Goal: Information Seeking & Learning: Learn about a topic

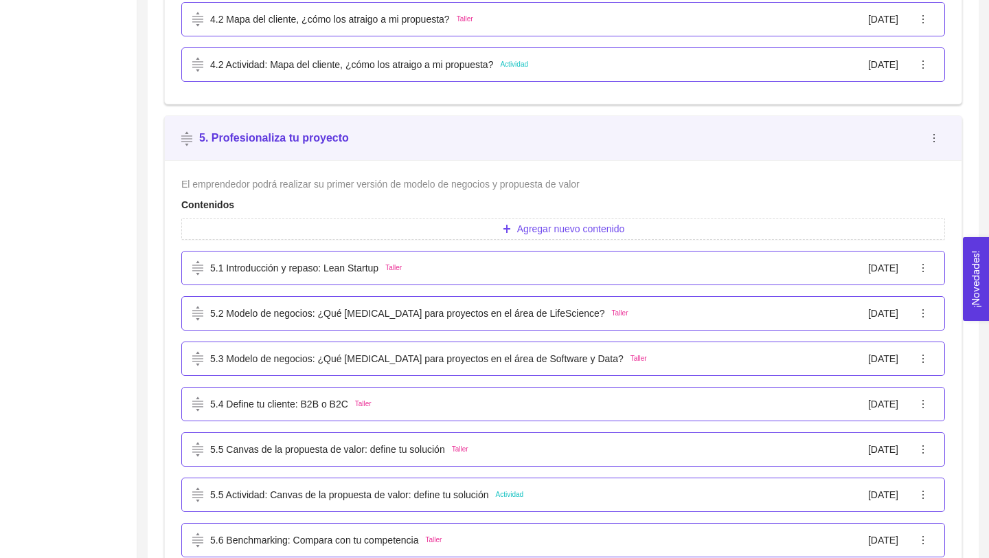
scroll to position [2441, 0]
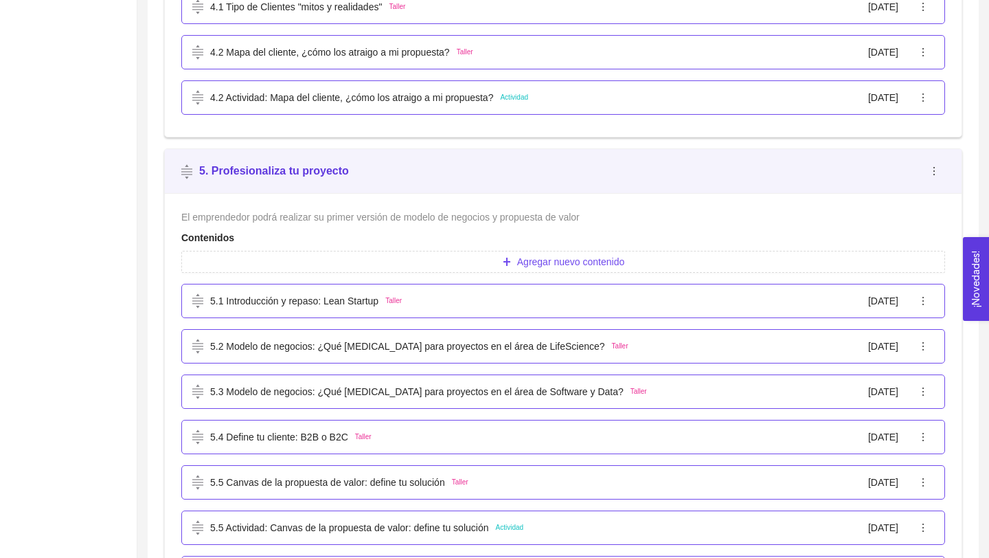
click at [334, 302] on p "5.1 Introducción y repaso: Lean Startup" at bounding box center [294, 300] width 168 height 15
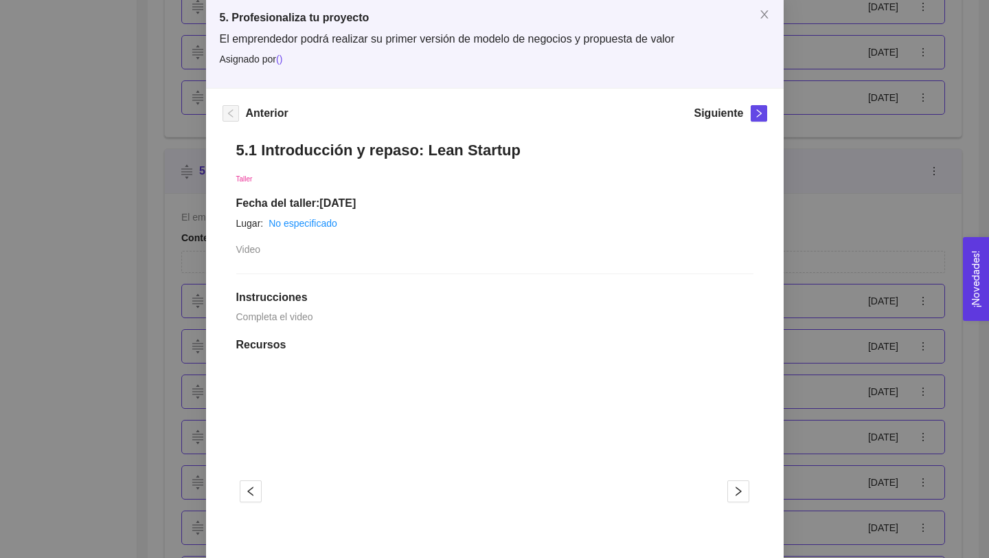
scroll to position [89, 0]
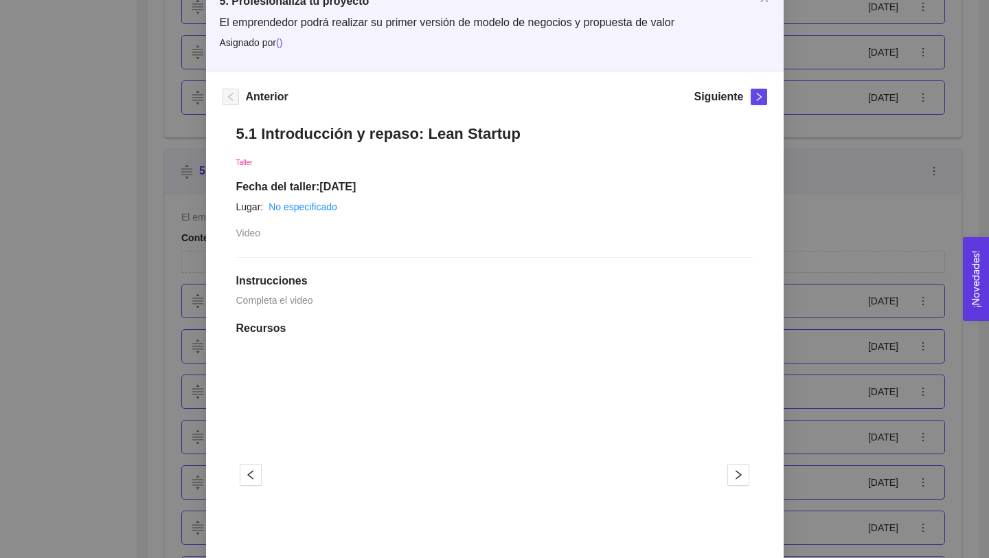
click at [389, 136] on h1 "5.1 Introducción y repaso: Lean Startup" at bounding box center [494, 133] width 517 height 19
copy h1 "5.1 Introducción y repaso: Lean Startup"
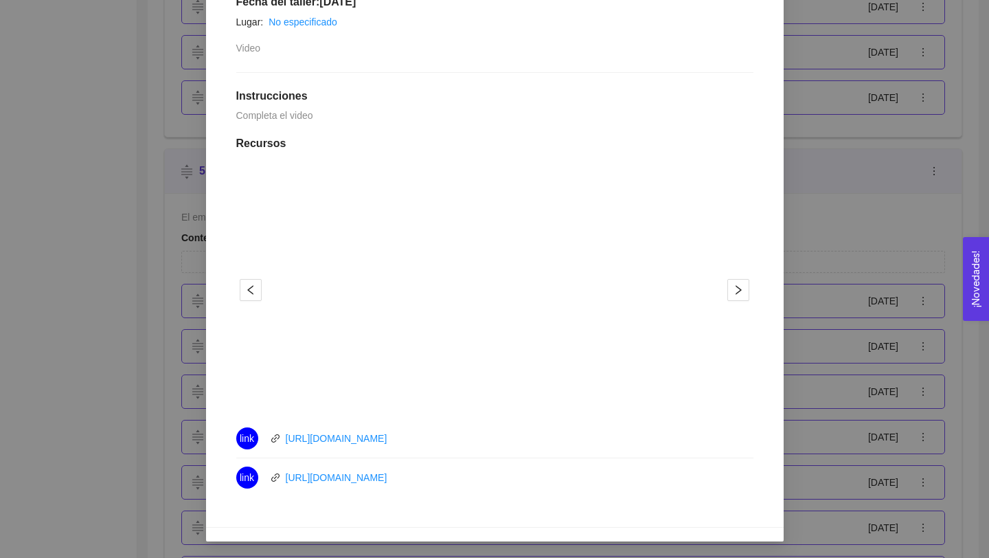
drag, startPoint x: 431, startPoint y: 446, endPoint x: 281, endPoint y: 438, distance: 149.9
click at [281, 438] on div "link [URL][DOMAIN_NAME]" at bounding box center [390, 438] width 309 height 22
copy link "[URL][DOMAIN_NAME]"
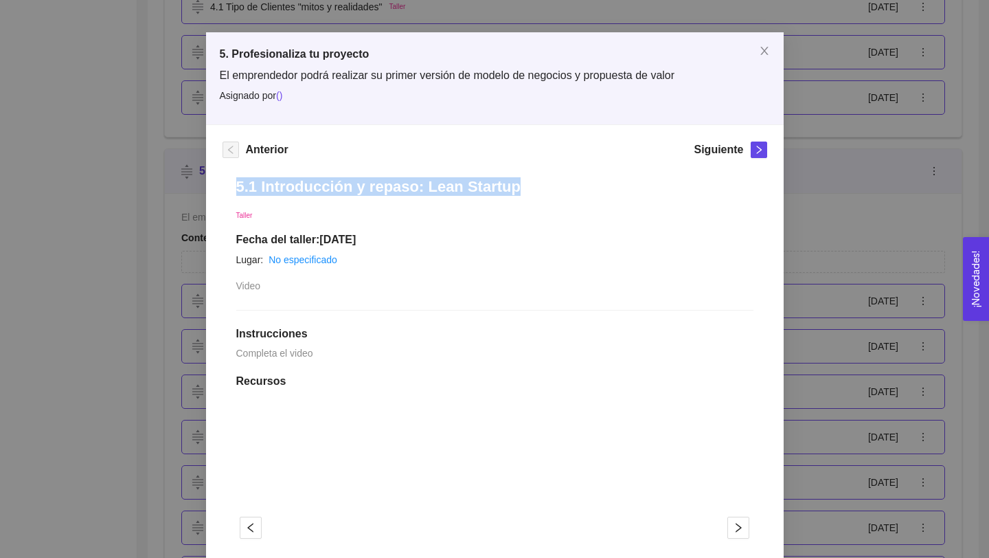
scroll to position [0, 0]
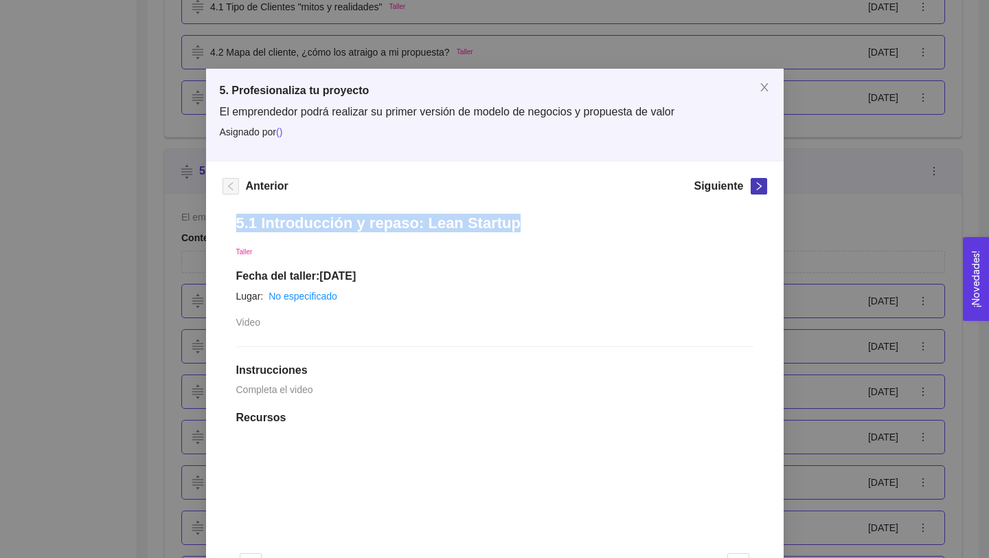
click at [753, 188] on span "right" at bounding box center [758, 186] width 15 height 10
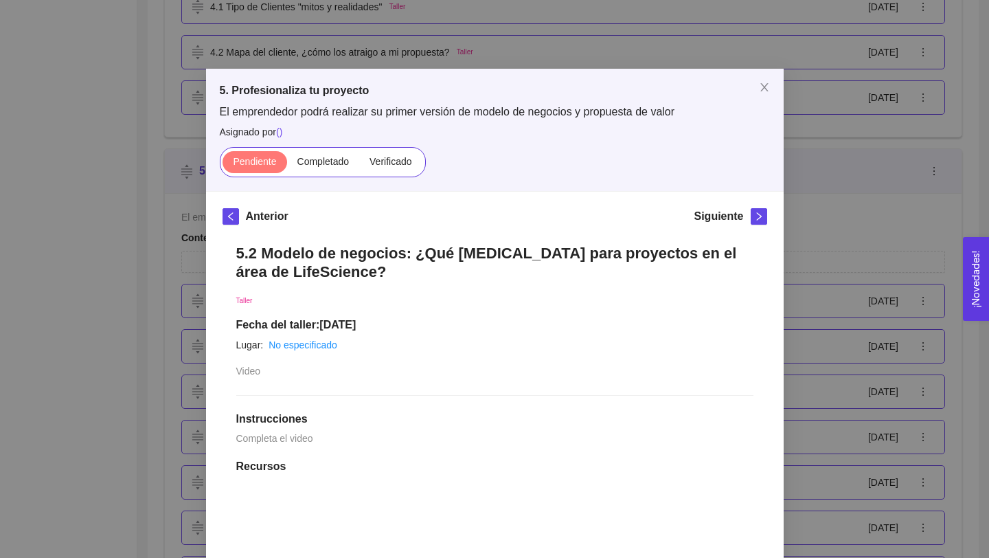
click at [238, 251] on h1 "5.2 Modelo de negocios: ¿Qué [MEDICAL_DATA] para proyectos en el área de LifeSc…" at bounding box center [494, 262] width 517 height 37
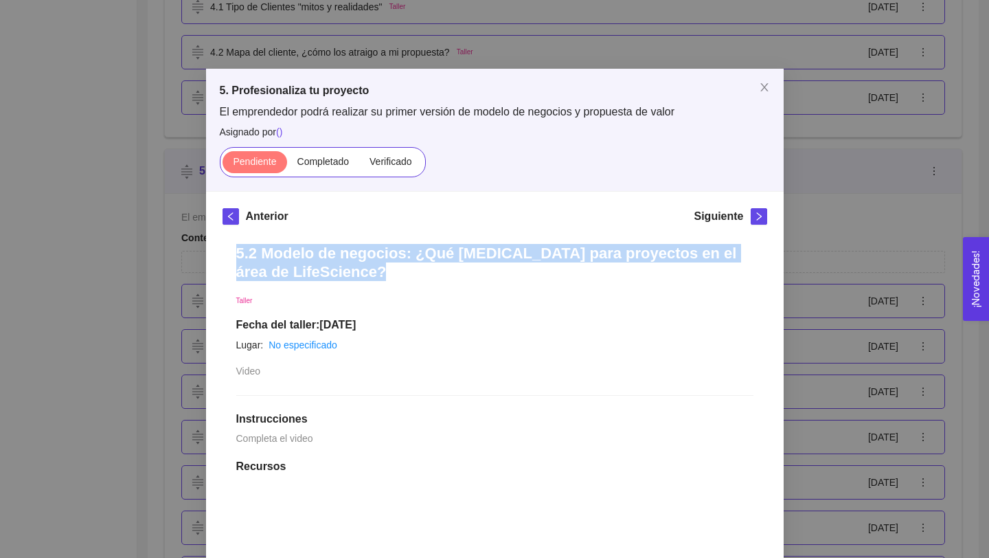
click at [238, 251] on h1 "5.2 Modelo de negocios: ¿Qué [MEDICAL_DATA] para proyectos en el área de LifeSc…" at bounding box center [494, 262] width 517 height 37
copy h1 "5.2 Modelo de negocios: ¿Qué [MEDICAL_DATA] para proyectos en el área de LifeSc…"
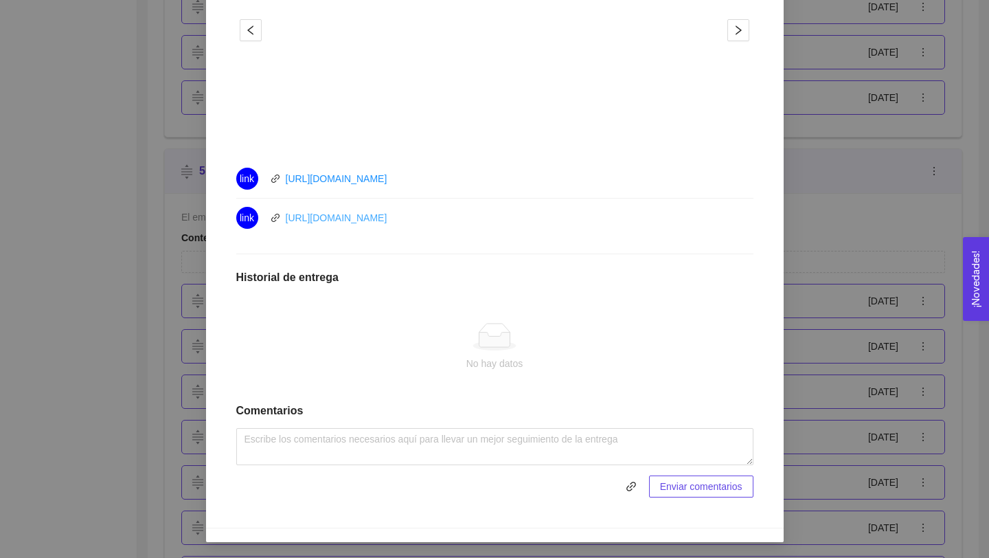
drag, startPoint x: 423, startPoint y: 213, endPoint x: 287, endPoint y: 214, distance: 136.0
click at [285, 219] on div "link [URL][DOMAIN_NAME]" at bounding box center [390, 218] width 309 height 22
copy link "[URL][DOMAIN_NAME]"
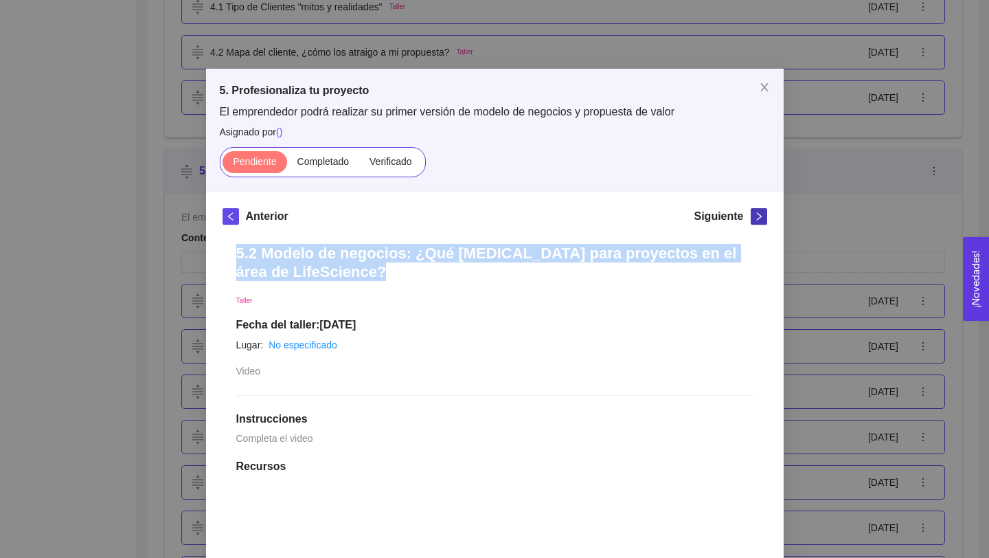
click at [757, 218] on icon "right" at bounding box center [759, 217] width 10 height 10
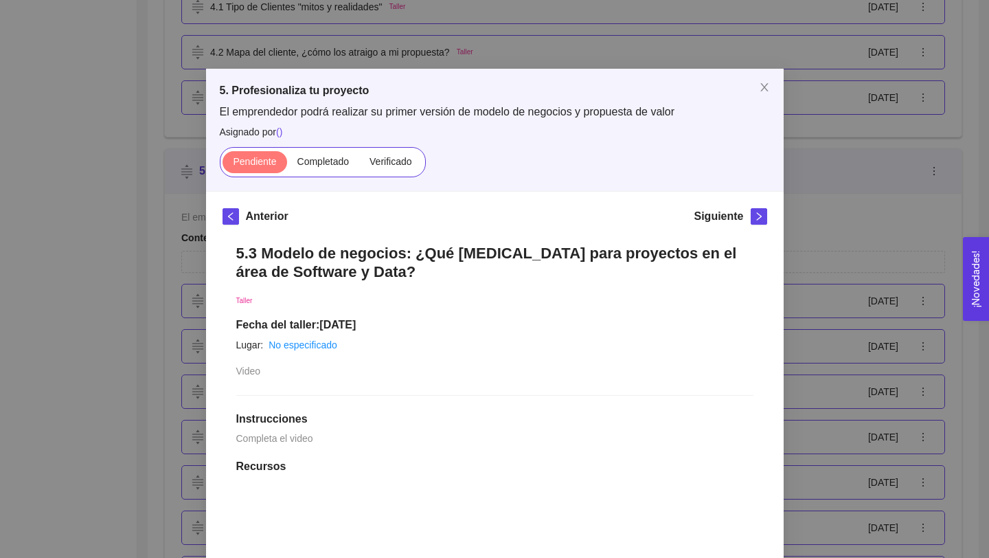
click at [350, 275] on h1 "5.3 Modelo de negocios: ¿Qué [MEDICAL_DATA] para proyectos en el área de Softwa…" at bounding box center [494, 262] width 517 height 37
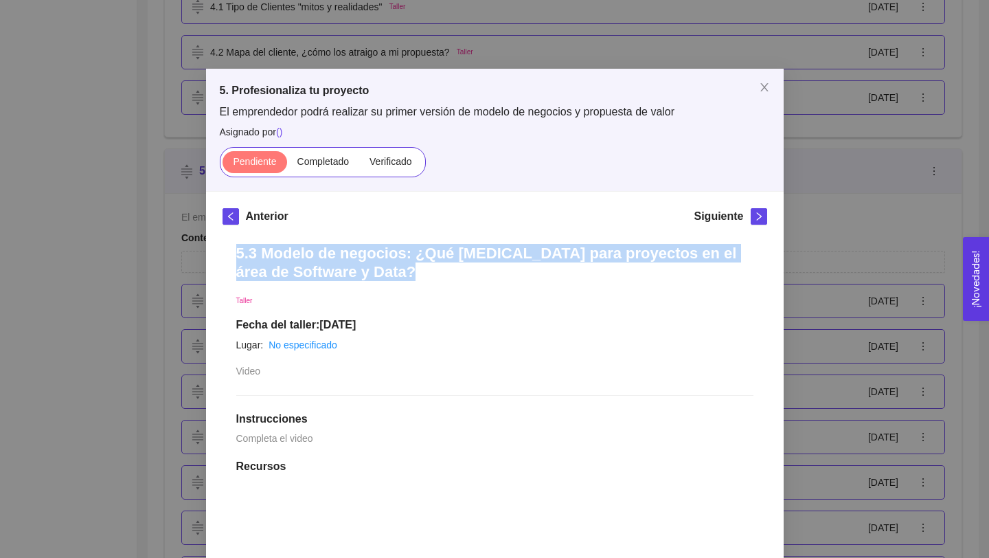
click at [350, 275] on h1 "5.3 Modelo de negocios: ¿Qué [MEDICAL_DATA] para proyectos en el área de Softwa…" at bounding box center [494, 262] width 517 height 37
copy h1 "5.3 Modelo de negocios: ¿Qué [MEDICAL_DATA] para proyectos en el área de Softwa…"
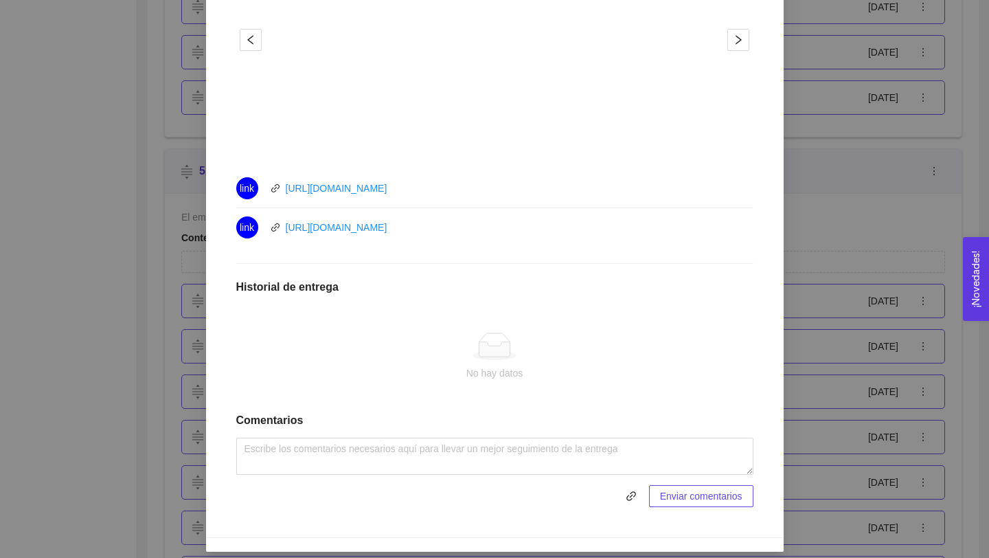
scroll to position [582, 0]
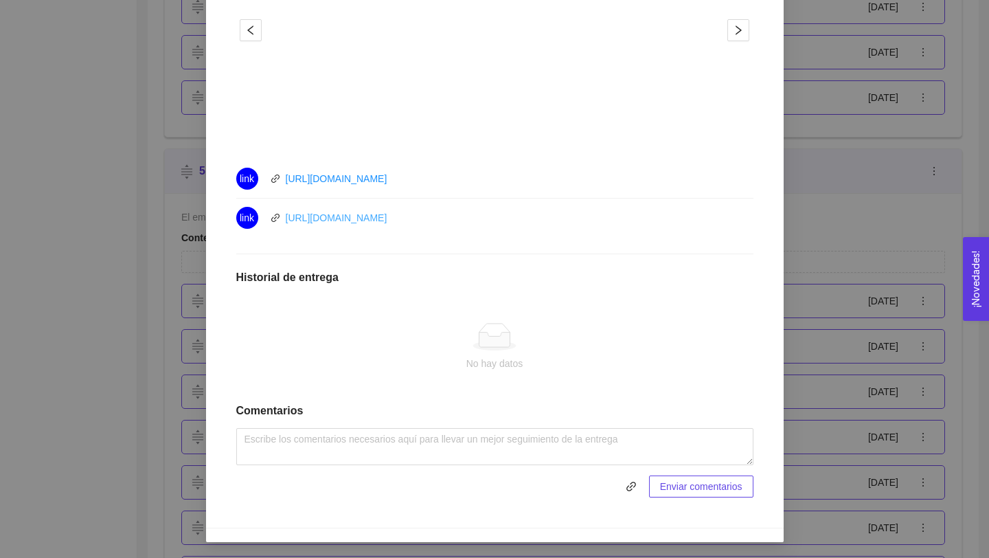
drag, startPoint x: 431, startPoint y: 223, endPoint x: 286, endPoint y: 216, distance: 145.8
click at [286, 218] on div "link [URL][DOMAIN_NAME]" at bounding box center [390, 218] width 309 height 22
copy link "[URL][DOMAIN_NAME]"
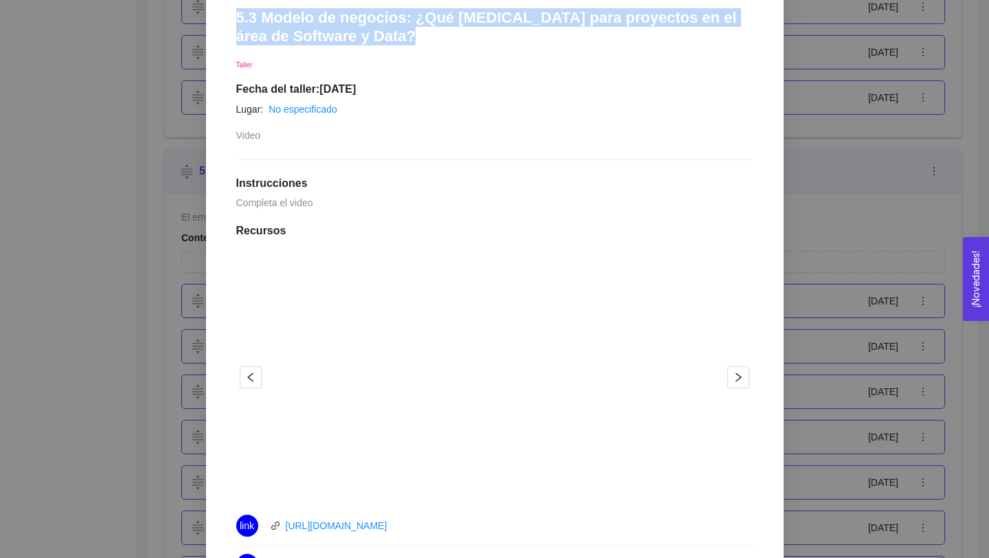
scroll to position [0, 0]
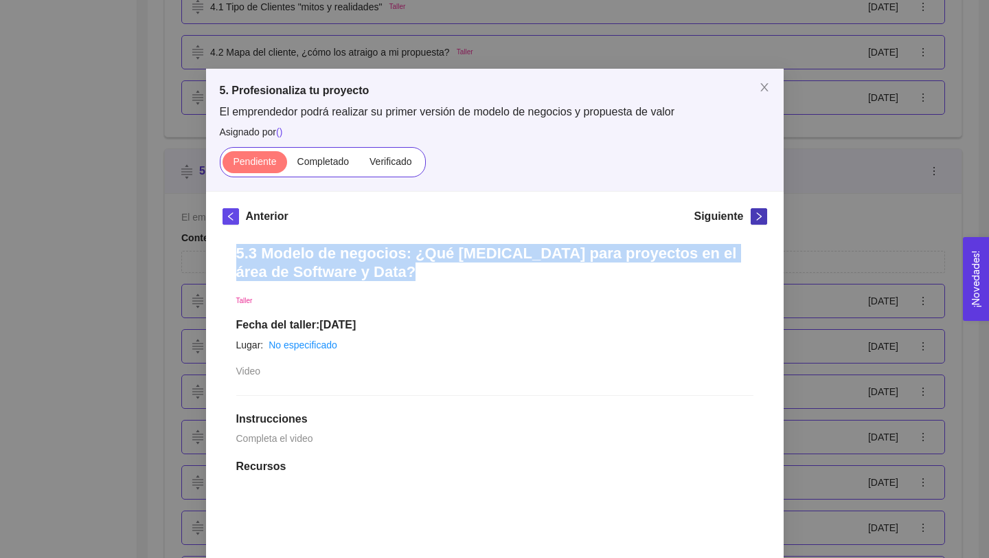
click at [756, 213] on icon "right" at bounding box center [758, 216] width 5 height 8
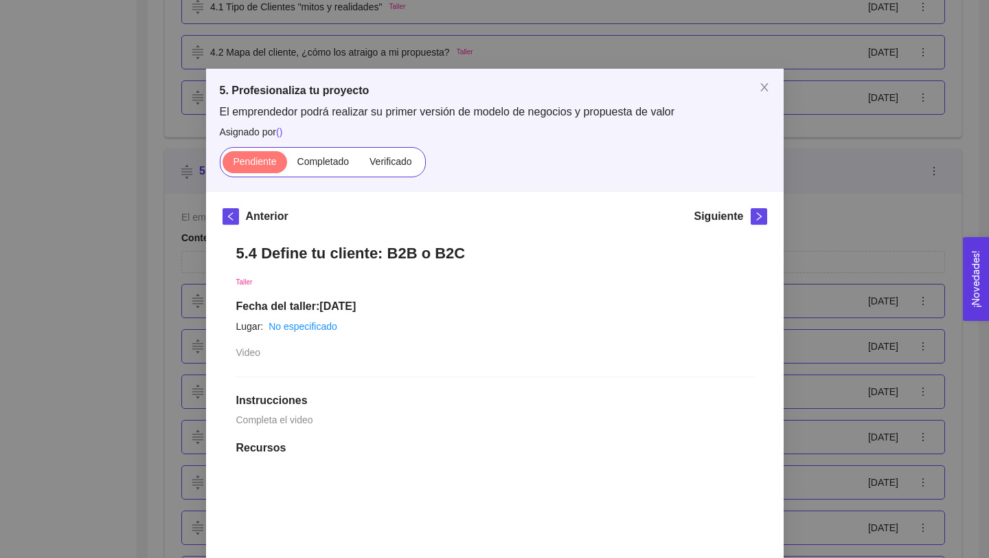
click at [266, 258] on h1 "5.4 Define tu cliente: B2B o B2C" at bounding box center [494, 253] width 517 height 19
click at [266, 259] on h1 "5.4 Define tu cliente: B2B o B2C" at bounding box center [494, 253] width 517 height 19
copy h1 "5.4 Define tu cliente: B2B o B2C"
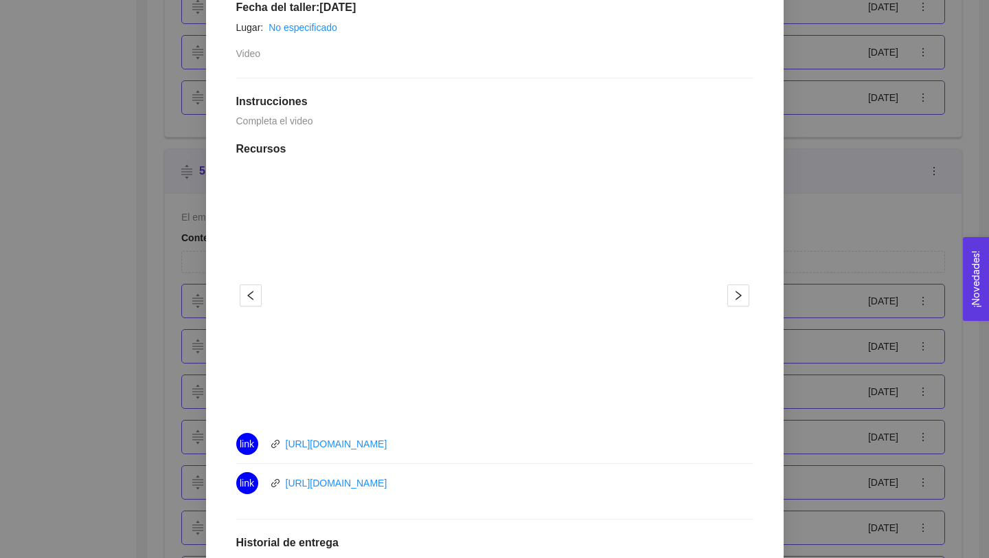
scroll to position [320, 0]
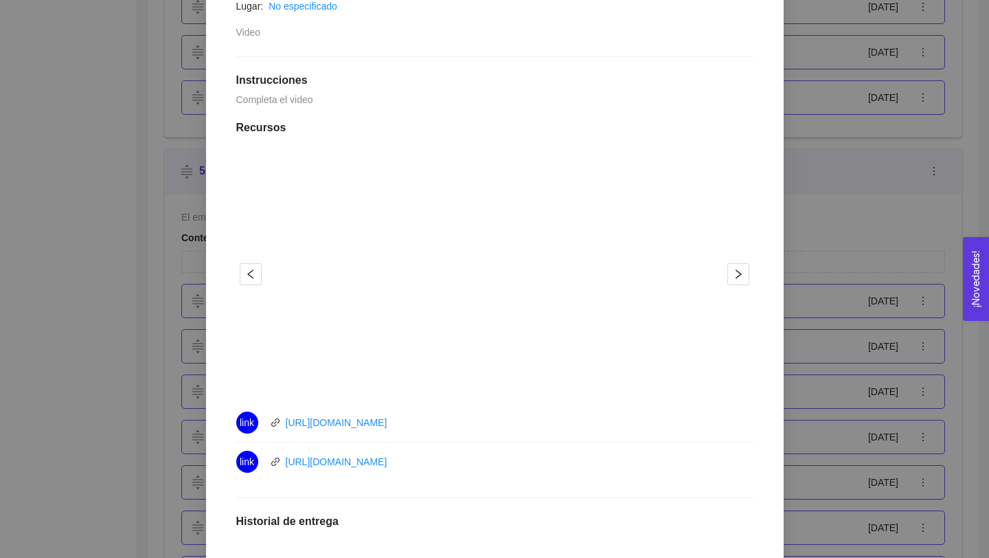
drag, startPoint x: 430, startPoint y: 420, endPoint x: 246, endPoint y: 417, distance: 184.1
click at [244, 420] on div "link [URL][DOMAIN_NAME]" at bounding box center [390, 422] width 309 height 22
click at [437, 412] on div "link [URL][DOMAIN_NAME]" at bounding box center [390, 422] width 309 height 22
drag, startPoint x: 435, startPoint y: 418, endPoint x: 287, endPoint y: 419, distance: 148.4
click at [287, 419] on div "link [URL][DOMAIN_NAME]" at bounding box center [390, 422] width 309 height 22
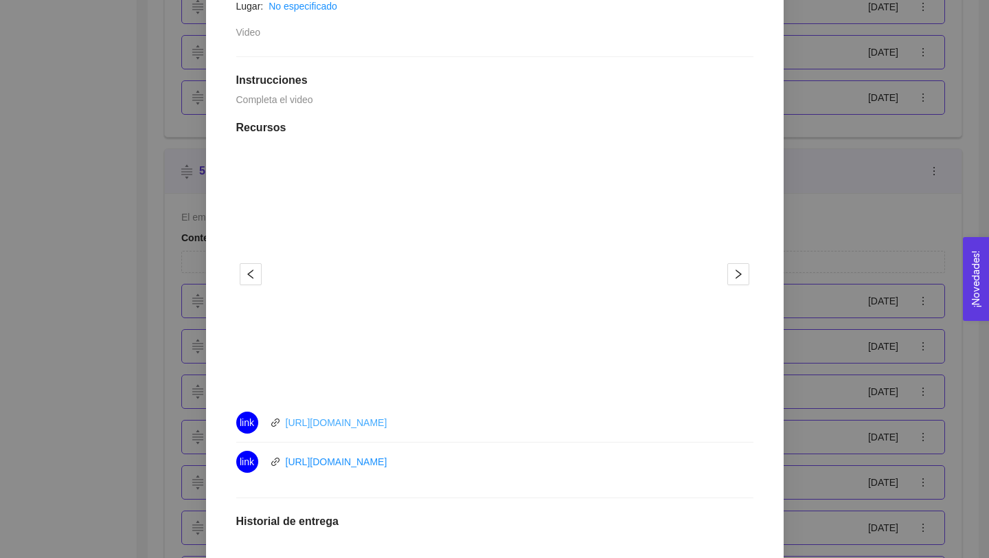
copy link "[URL][DOMAIN_NAME]"
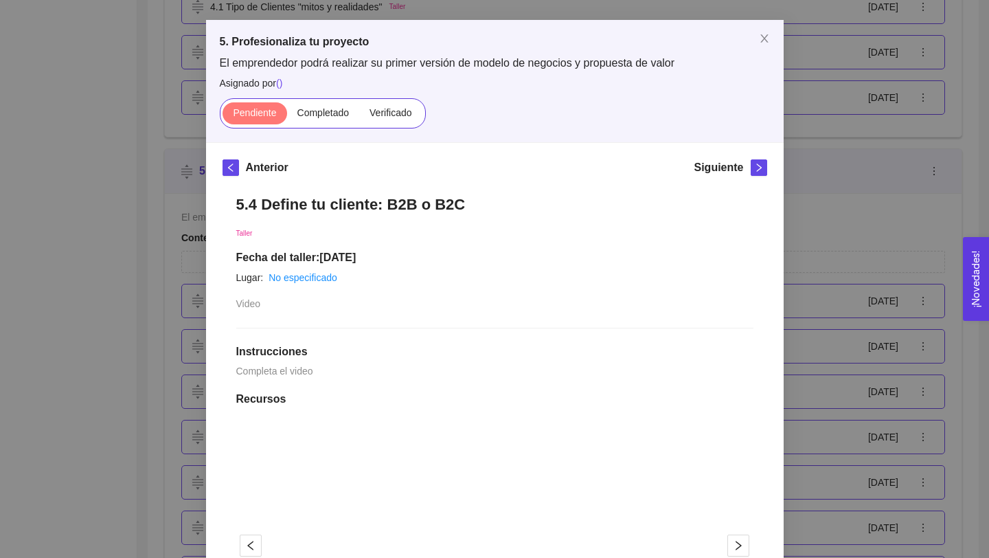
scroll to position [0, 0]
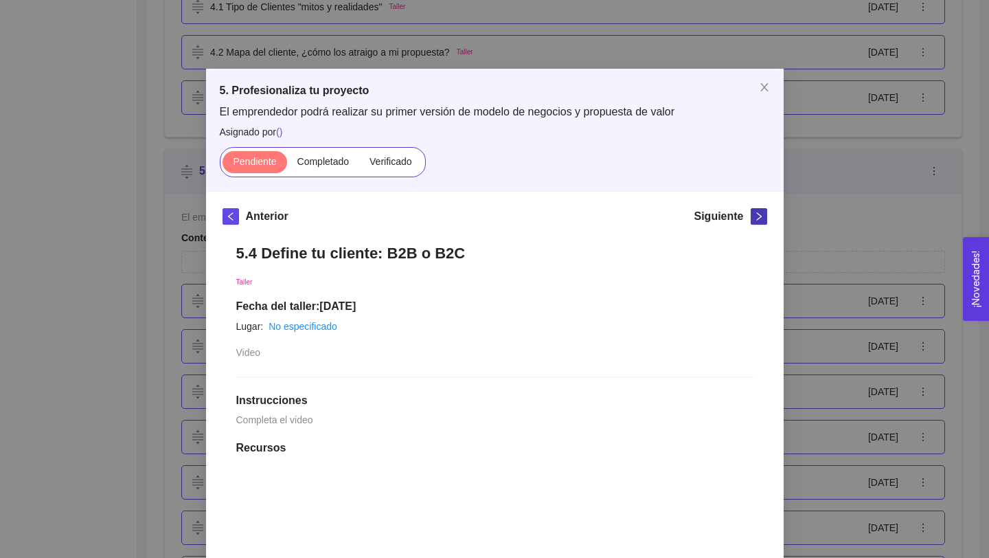
click at [757, 212] on icon "right" at bounding box center [759, 217] width 10 height 10
click at [409, 245] on h1 "5.5 Canvas de la propuesta de valor: define tu solución" at bounding box center [494, 253] width 517 height 19
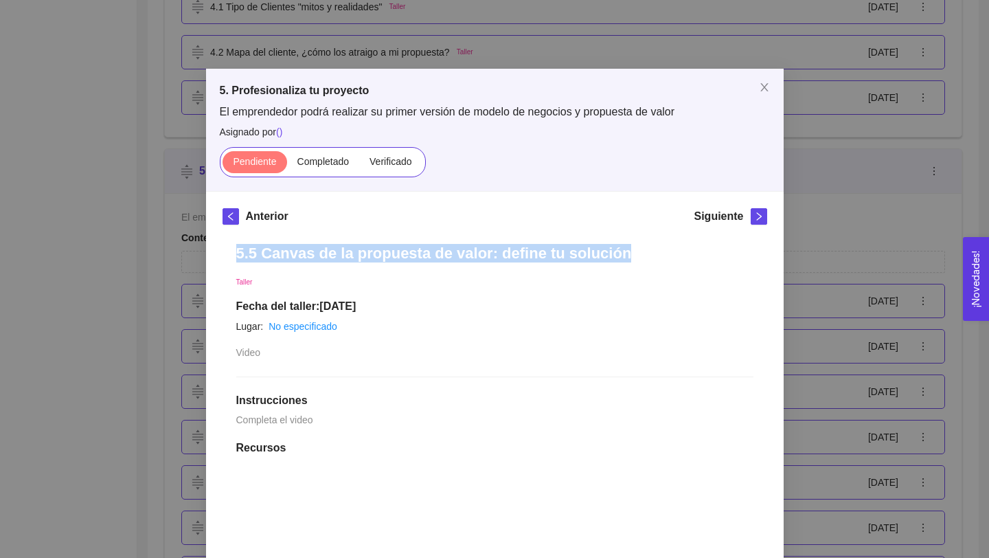
click at [409, 245] on h1 "5.5 Canvas de la propuesta de valor: define tu solución" at bounding box center [494, 253] width 517 height 19
copy h1 "5.5 Canvas de la propuesta de valor: define tu solución"
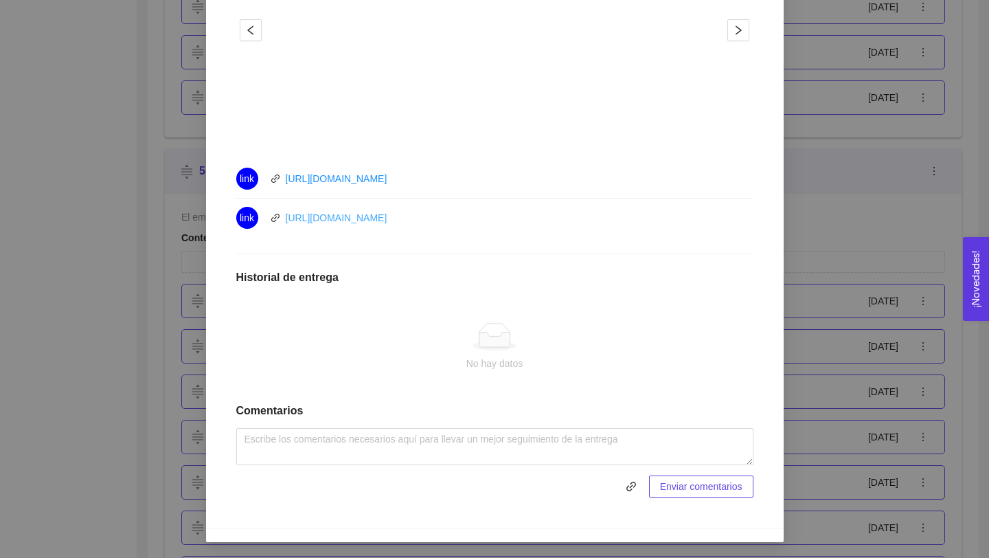
drag, startPoint x: 446, startPoint y: 223, endPoint x: 287, endPoint y: 219, distance: 158.7
click at [287, 219] on div "link [URL][DOMAIN_NAME]" at bounding box center [390, 218] width 309 height 22
copy link "[URL][DOMAIN_NAME]"
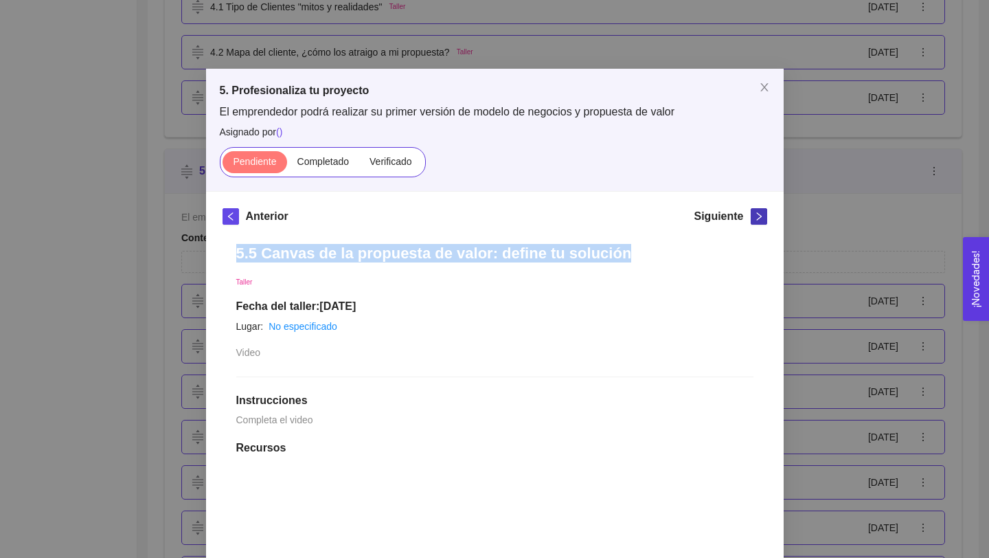
click at [757, 218] on icon "right" at bounding box center [759, 217] width 10 height 10
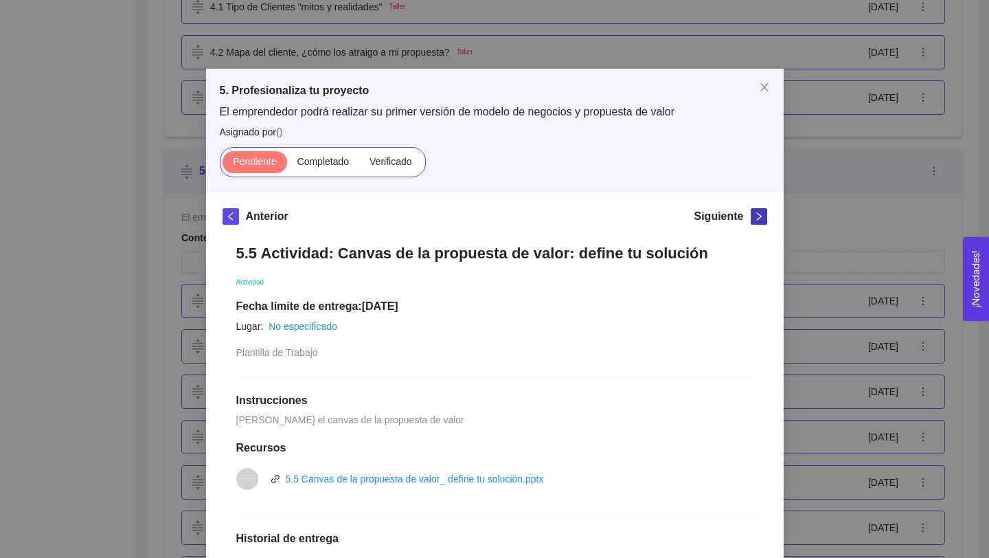
click at [753, 218] on span "right" at bounding box center [758, 217] width 15 height 10
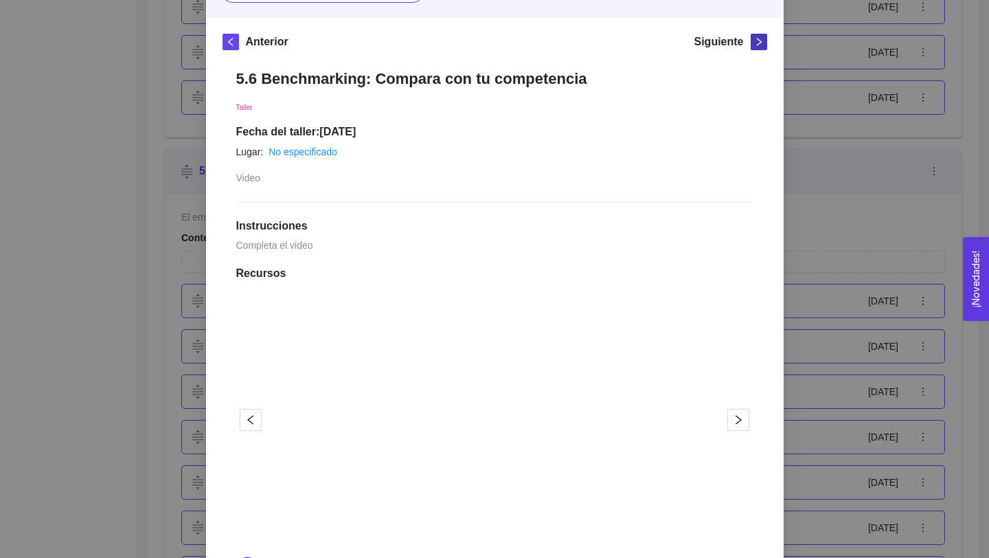
scroll to position [117, 0]
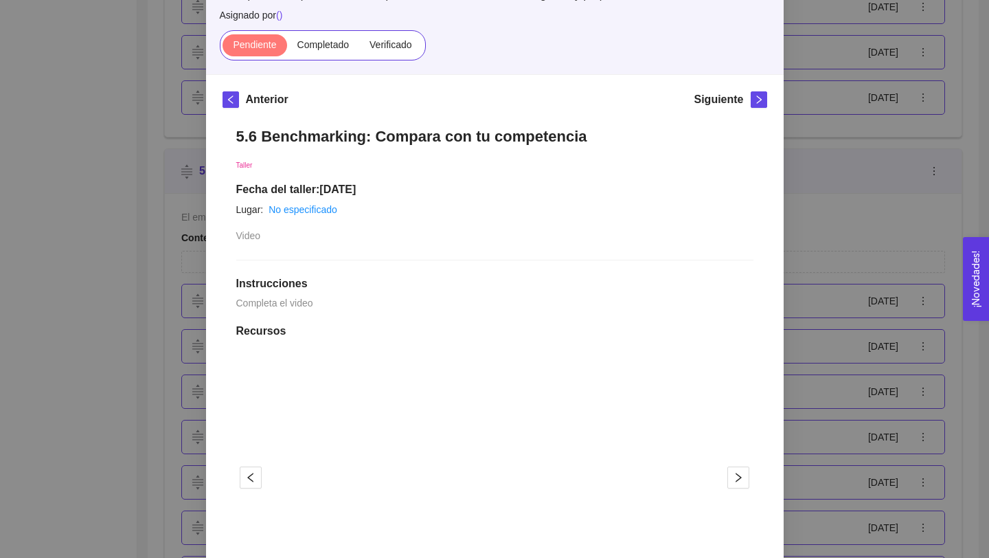
click at [431, 142] on h1 "5.6 Benchmarking: Compara con tu competencia" at bounding box center [494, 136] width 517 height 19
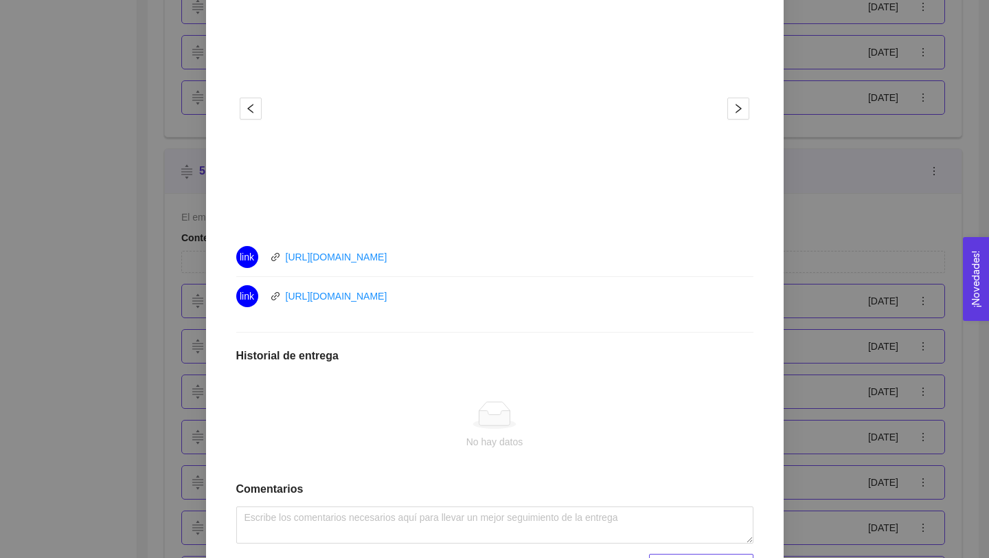
scroll to position [562, 0]
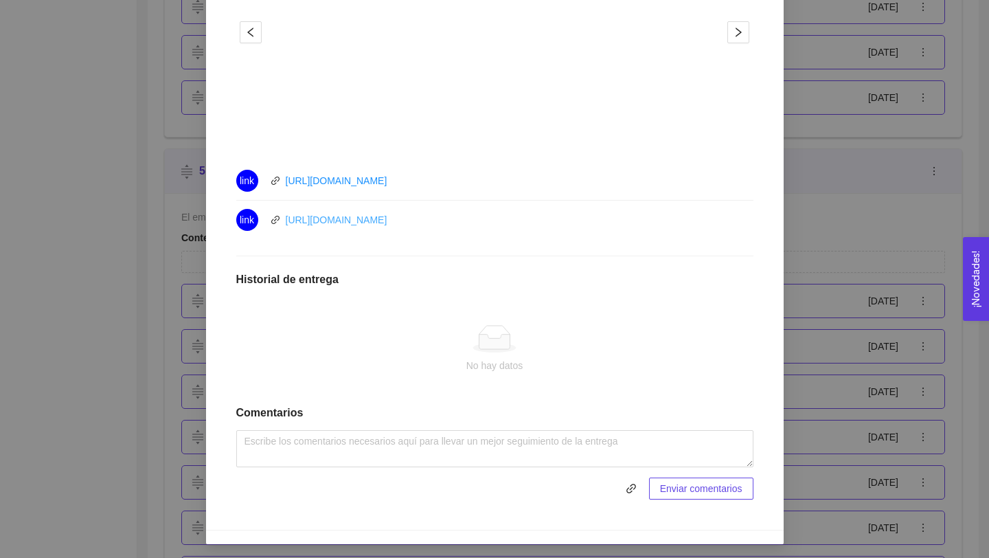
drag, startPoint x: 446, startPoint y: 218, endPoint x: 286, endPoint y: 218, distance: 160.1
click at [286, 220] on div "link [URL][DOMAIN_NAME]" at bounding box center [390, 220] width 309 height 22
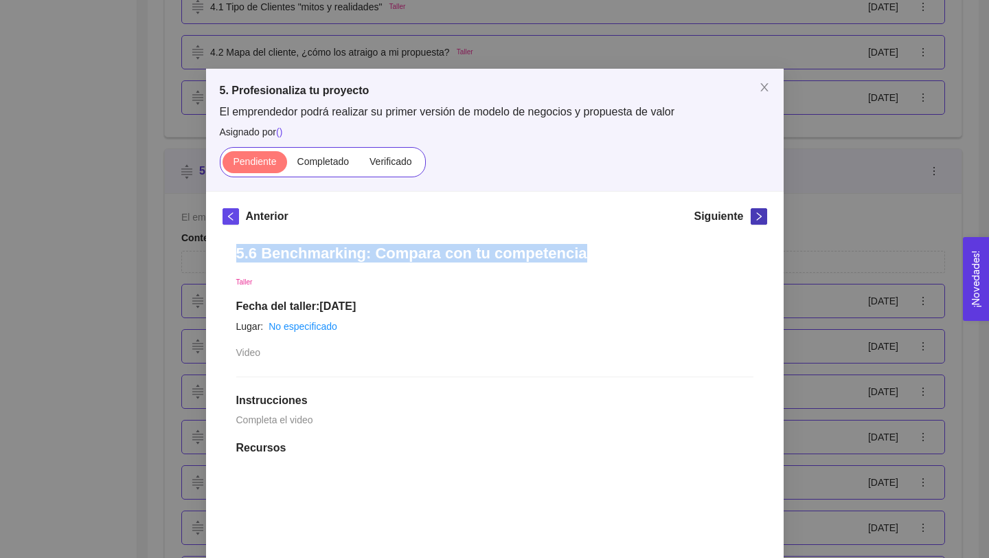
click at [759, 214] on icon "right" at bounding box center [758, 216] width 5 height 8
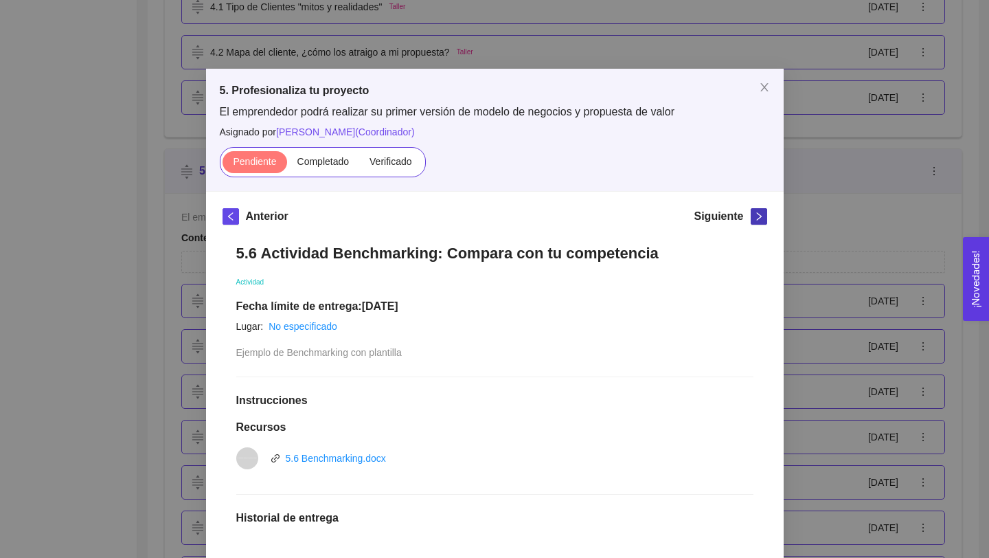
click at [759, 214] on icon "right" at bounding box center [758, 216] width 5 height 8
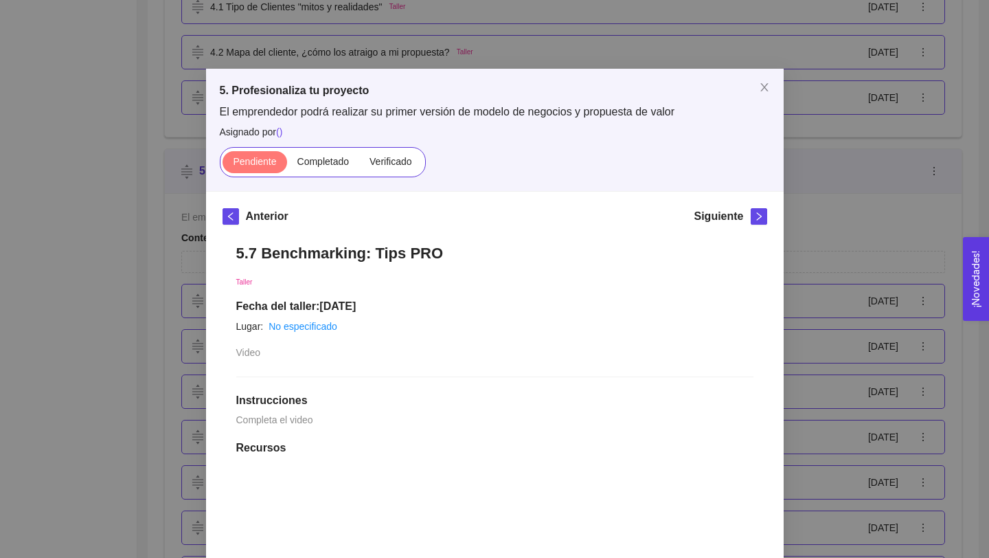
click at [405, 247] on h1 "5.7 Benchmarking: Tips PRO" at bounding box center [494, 253] width 517 height 19
click at [405, 248] on h1 "5.7 Benchmarking: Tips PRO" at bounding box center [494, 253] width 517 height 19
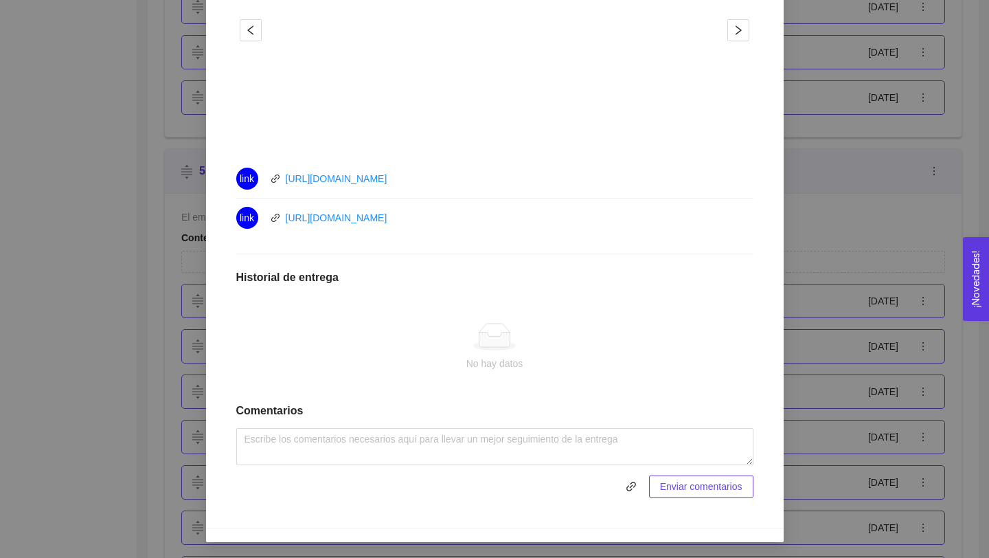
drag, startPoint x: 425, startPoint y: 225, endPoint x: 274, endPoint y: 214, distance: 150.8
click at [274, 214] on div "link [URL][DOMAIN_NAME]" at bounding box center [390, 218] width 309 height 22
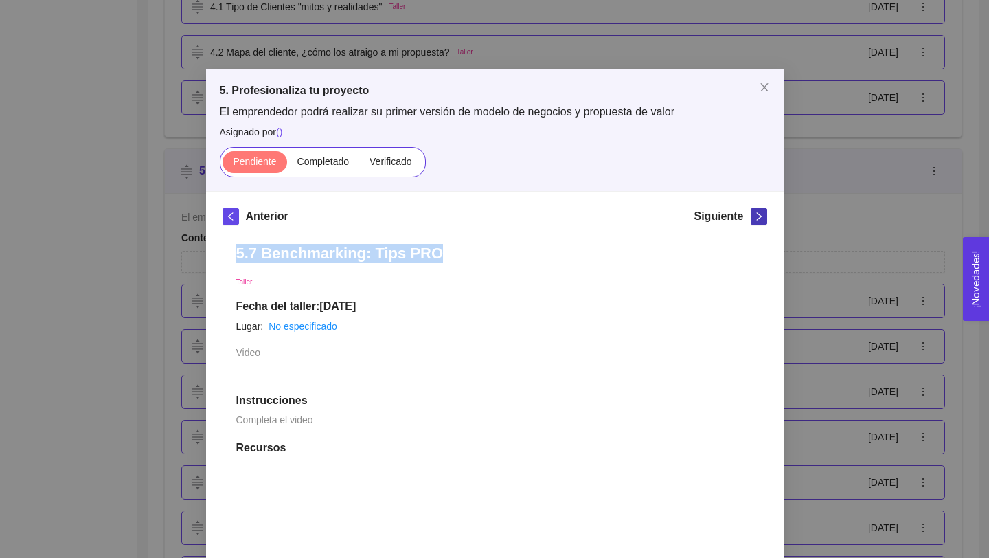
click at [758, 216] on icon "right" at bounding box center [759, 217] width 10 height 10
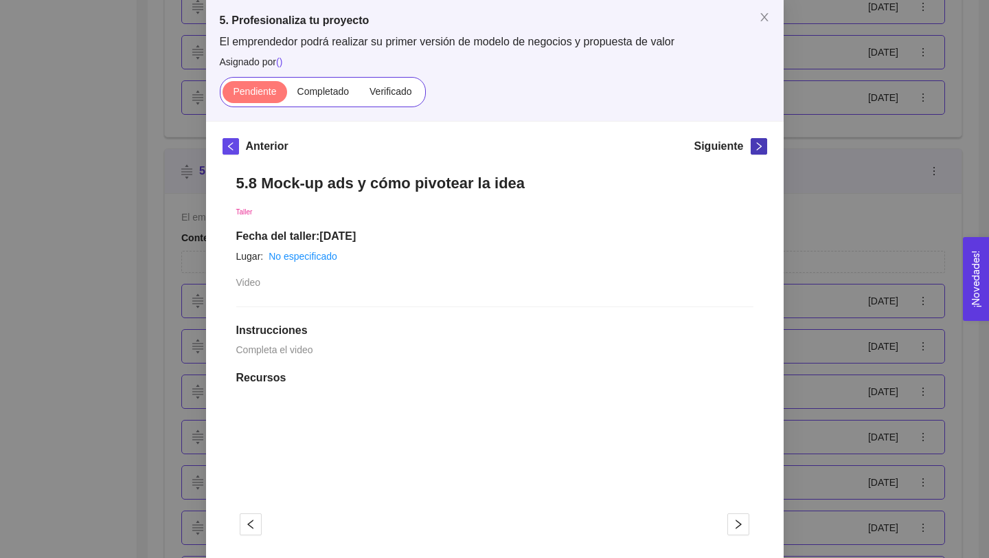
scroll to position [87, 0]
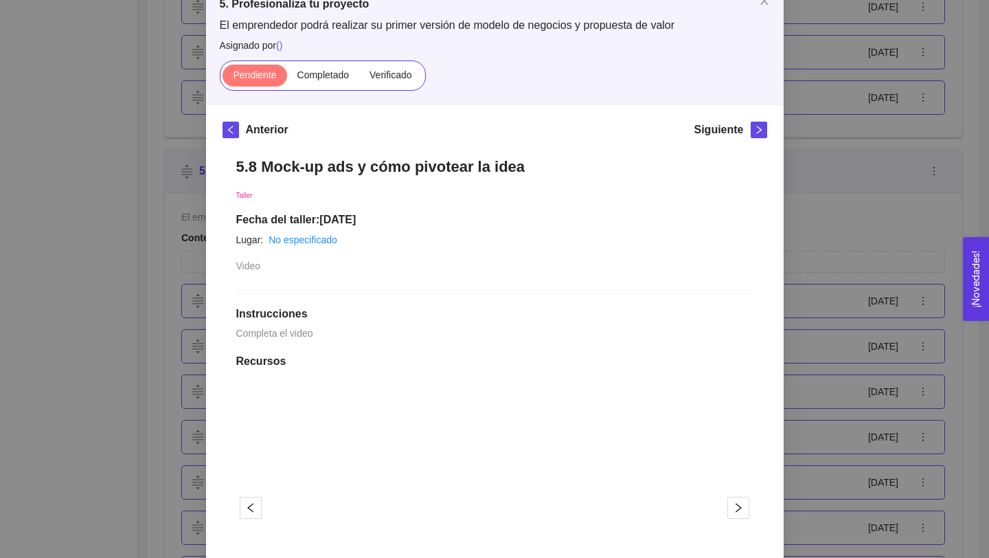
click at [446, 170] on h1 "5.8 Mock-up ads y cómo pivotear la idea" at bounding box center [494, 166] width 517 height 19
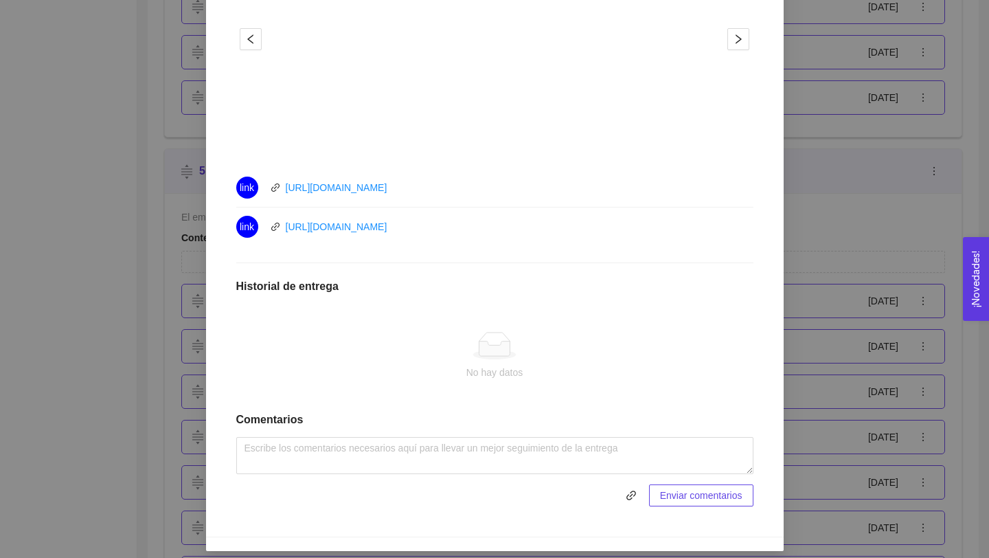
scroll to position [564, 0]
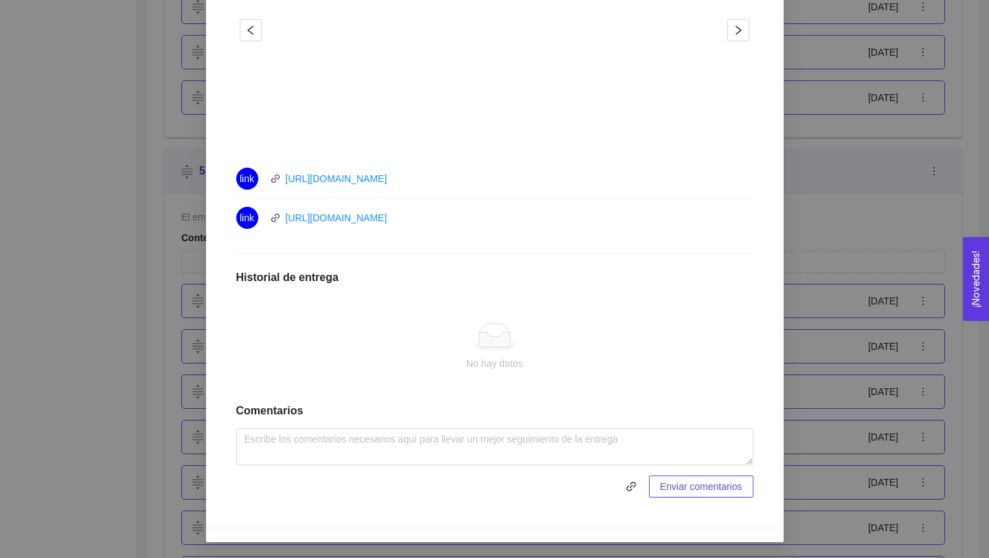
drag, startPoint x: 446, startPoint y: 176, endPoint x: 286, endPoint y: 167, distance: 161.0
click at [283, 174] on div "link [URL][DOMAIN_NAME]" at bounding box center [390, 179] width 309 height 22
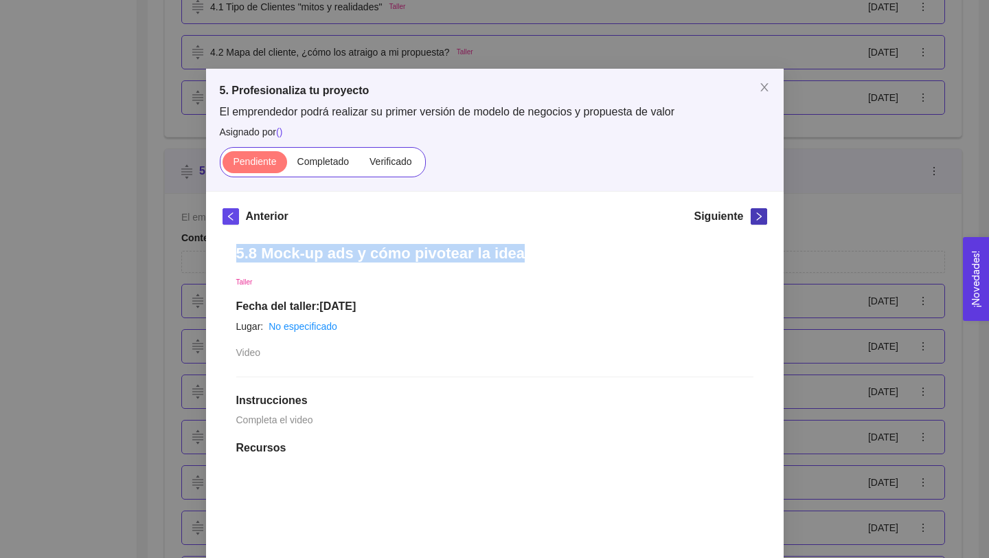
click at [756, 214] on icon "right" at bounding box center [759, 217] width 10 height 10
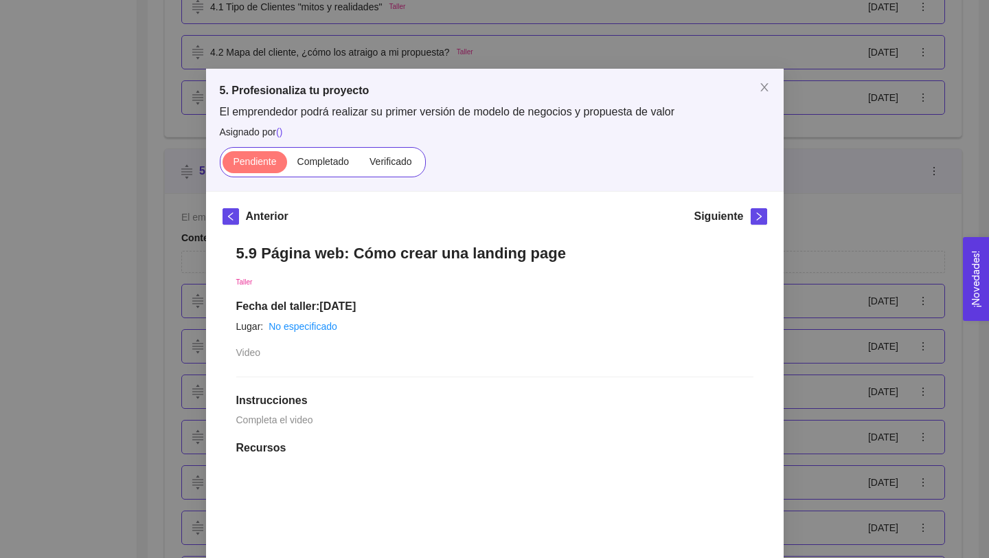
click at [448, 251] on h1 "5.9 Página web: Cómo crear una landing page" at bounding box center [494, 253] width 517 height 19
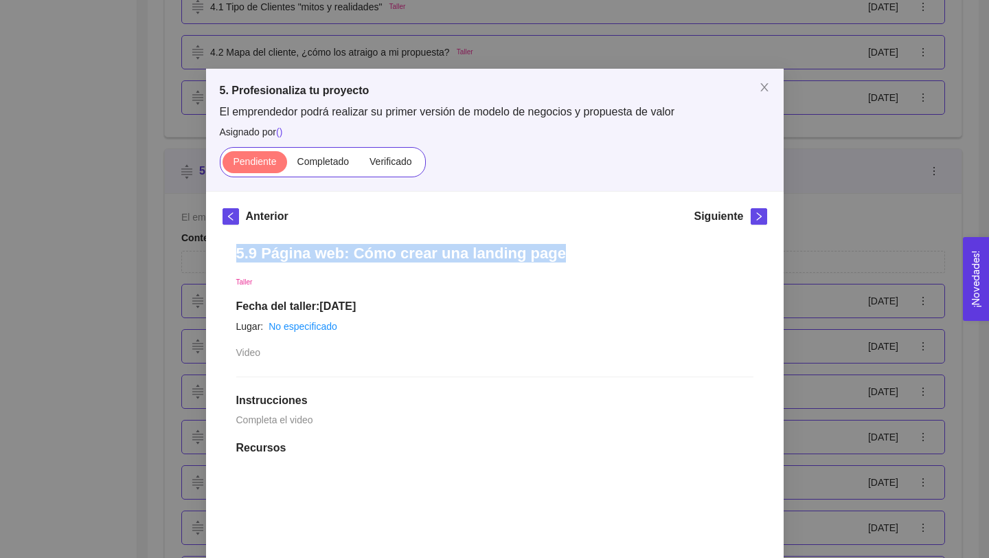
click at [448, 251] on h1 "5.9 Página web: Cómo crear una landing page" at bounding box center [494, 253] width 517 height 19
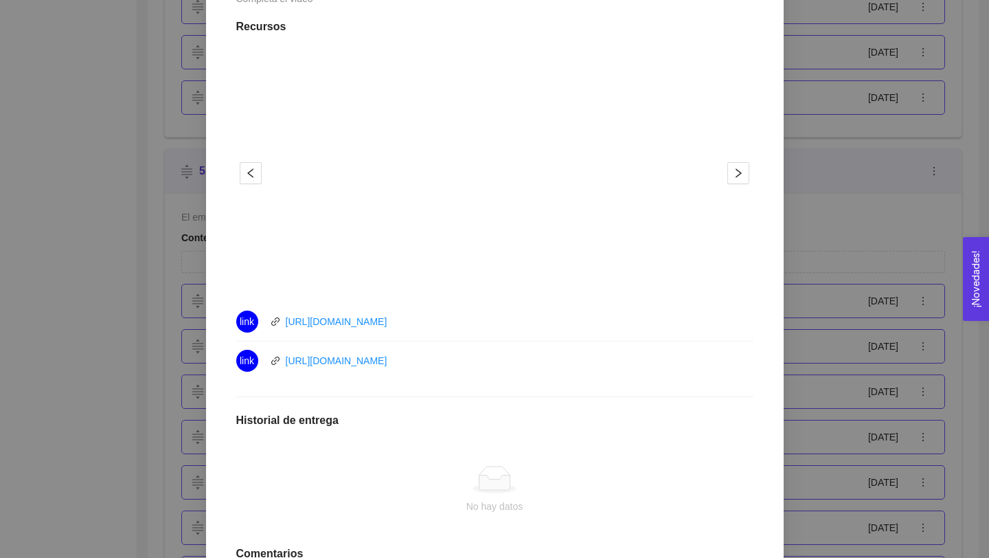
scroll to position [455, 0]
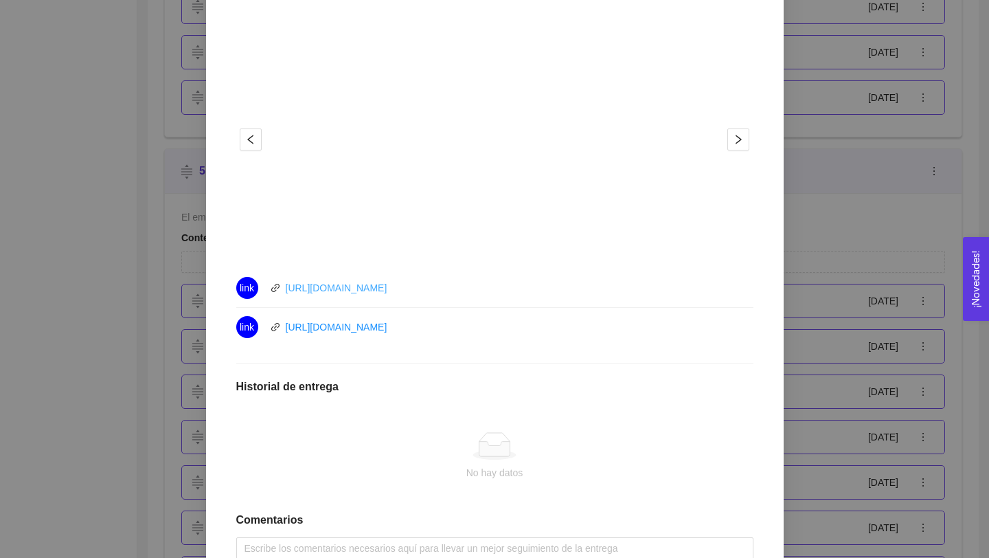
drag, startPoint x: 444, startPoint y: 286, endPoint x: 285, endPoint y: 284, distance: 158.7
click at [285, 287] on div "link [URL][DOMAIN_NAME]" at bounding box center [390, 288] width 309 height 22
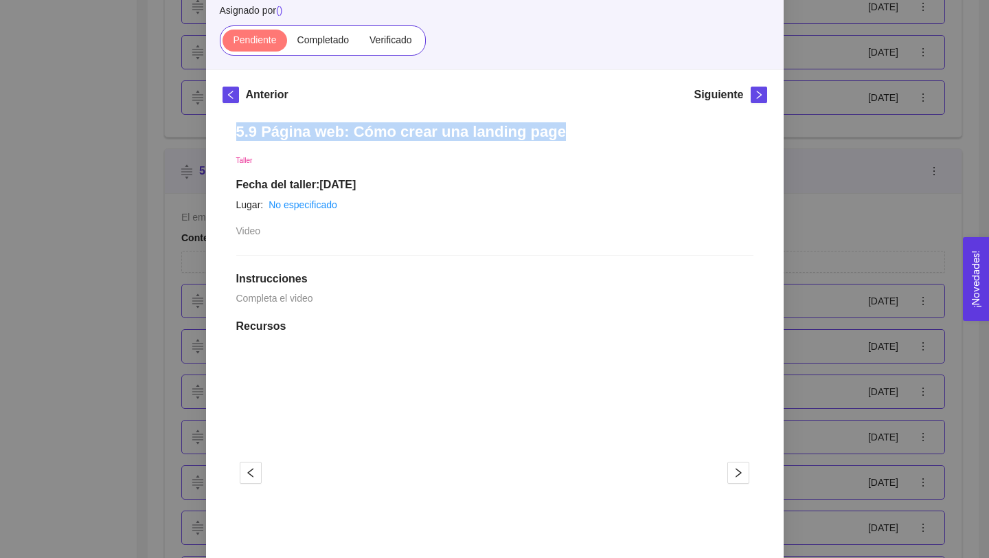
scroll to position [0, 0]
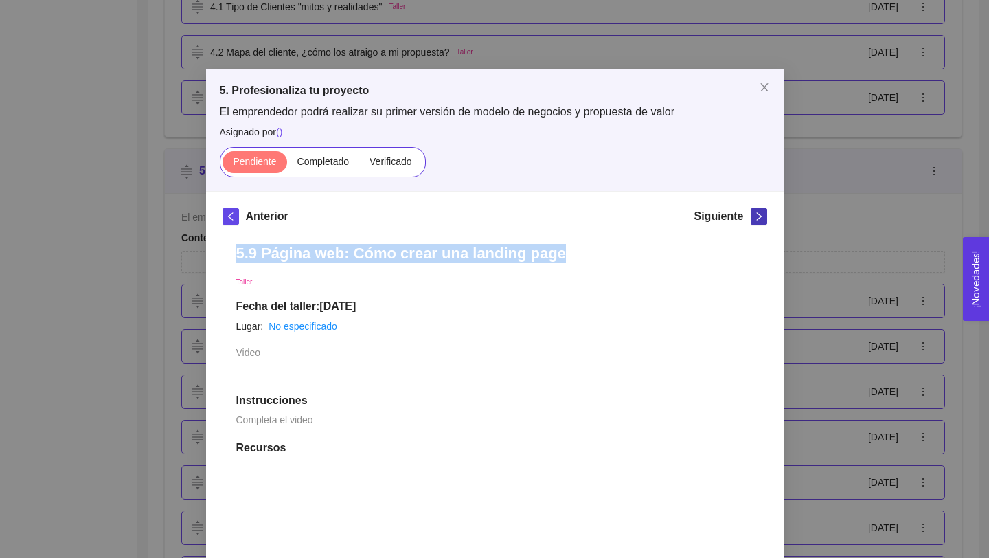
click at [757, 210] on button "button" at bounding box center [759, 216] width 16 height 16
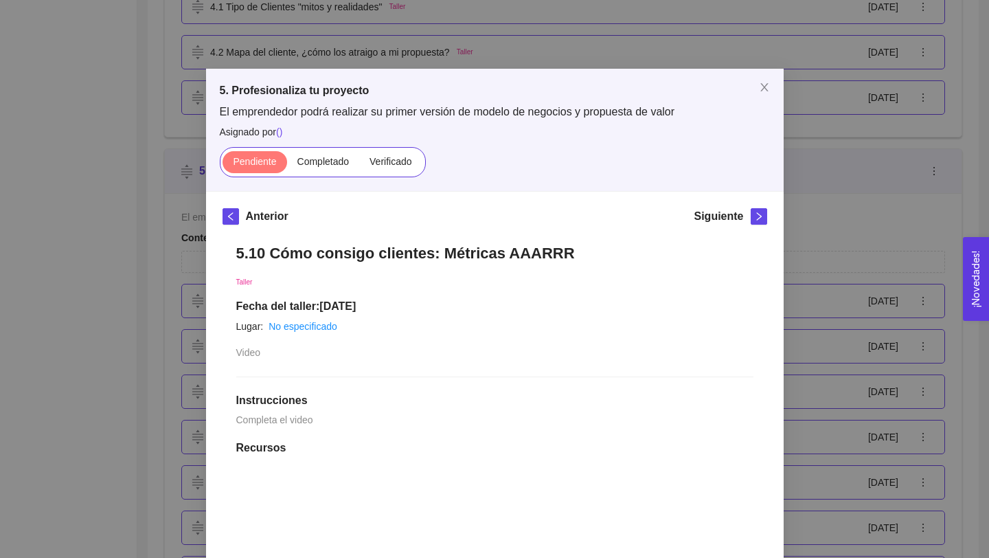
click at [484, 251] on h1 "5.10 Cómo consigo clientes: Métricas AAARRR" at bounding box center [494, 253] width 517 height 19
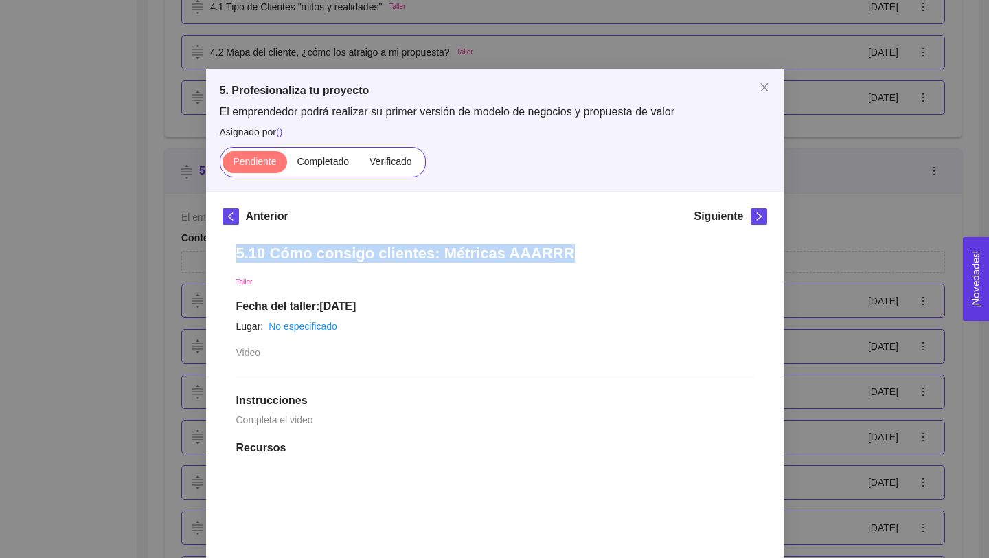
click at [484, 251] on h1 "5.10 Cómo consigo clientes: Métricas AAARRR" at bounding box center [494, 253] width 517 height 19
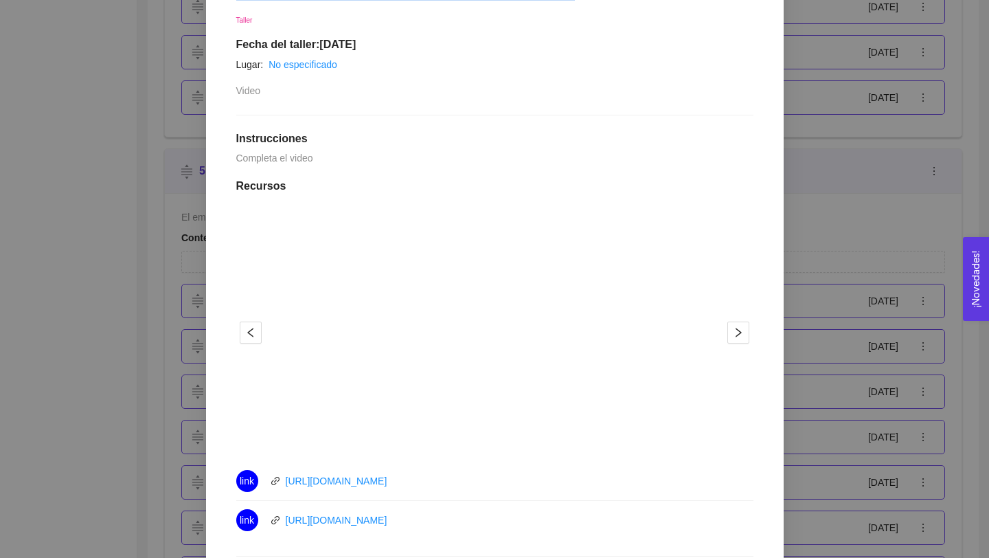
scroll to position [564, 0]
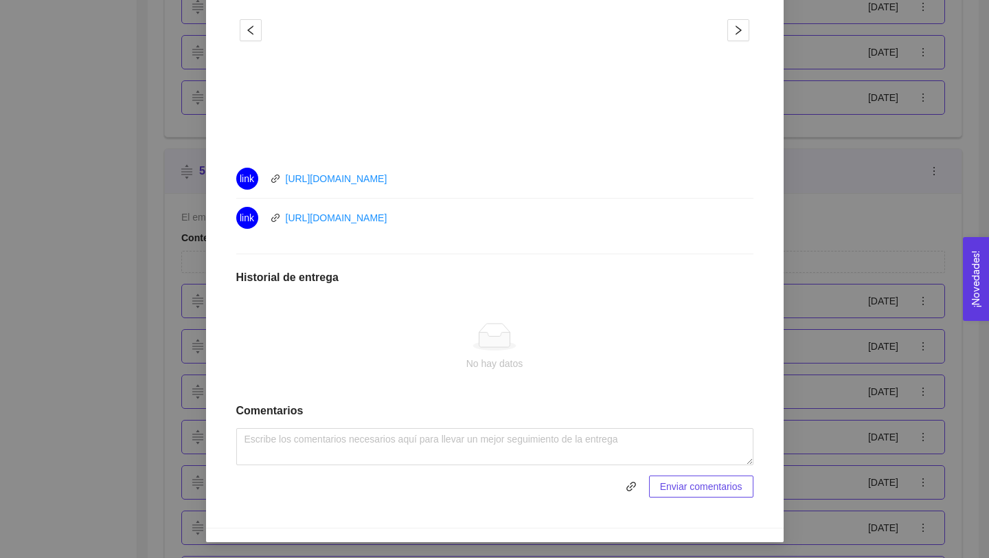
drag, startPoint x: 455, startPoint y: 222, endPoint x: 283, endPoint y: 225, distance: 171.7
click at [283, 225] on div "link [URL][DOMAIN_NAME]" at bounding box center [390, 218] width 309 height 22
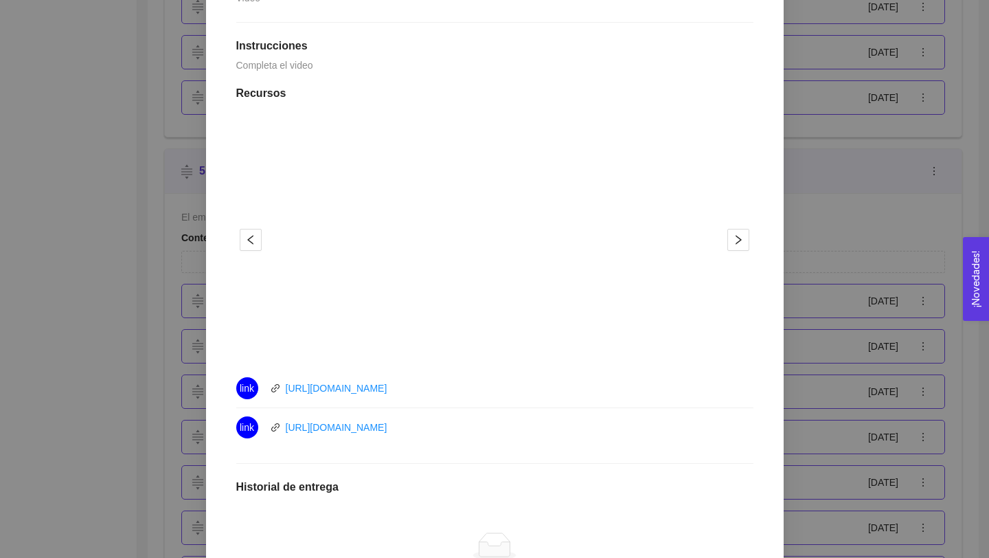
scroll to position [0, 0]
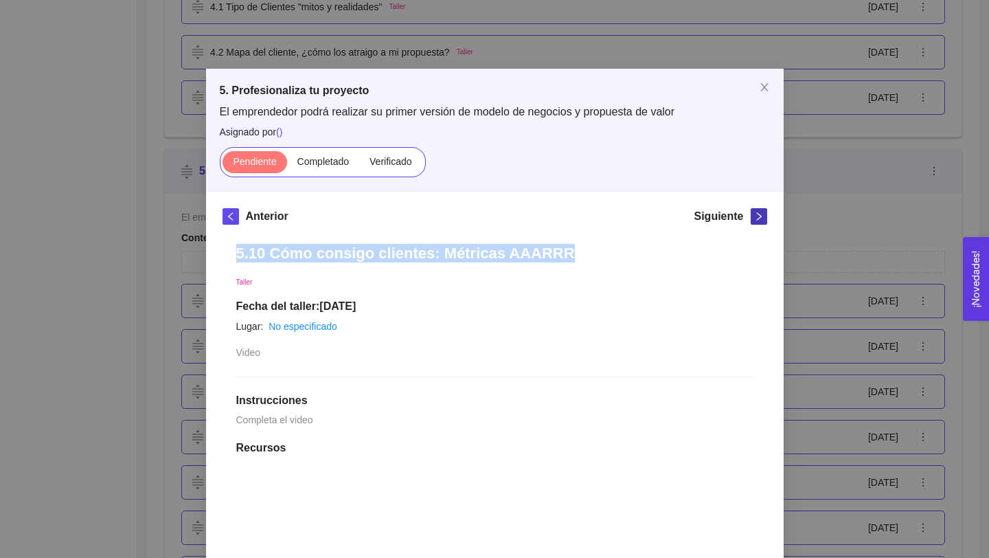
click at [756, 216] on icon "right" at bounding box center [759, 217] width 10 height 10
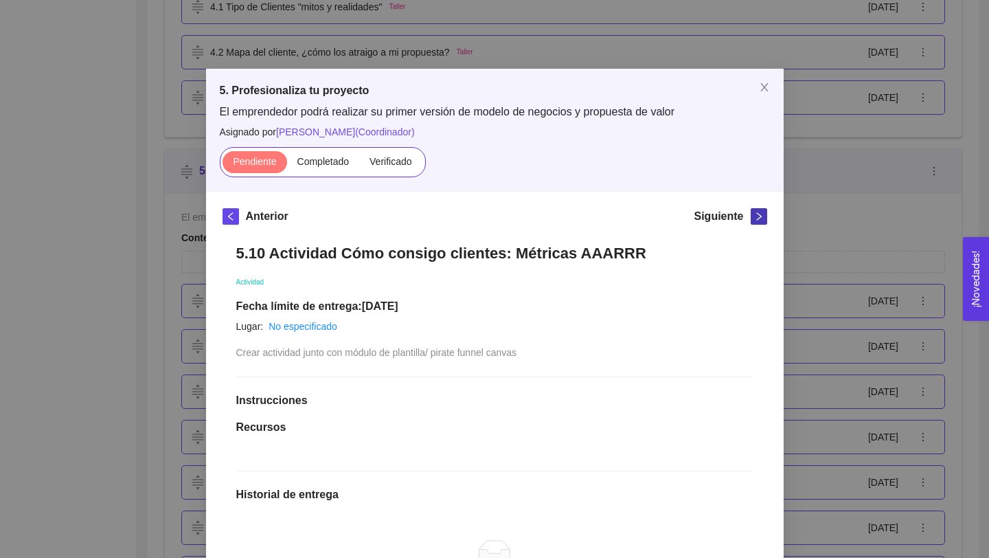
click at [756, 216] on icon "right" at bounding box center [759, 217] width 10 height 10
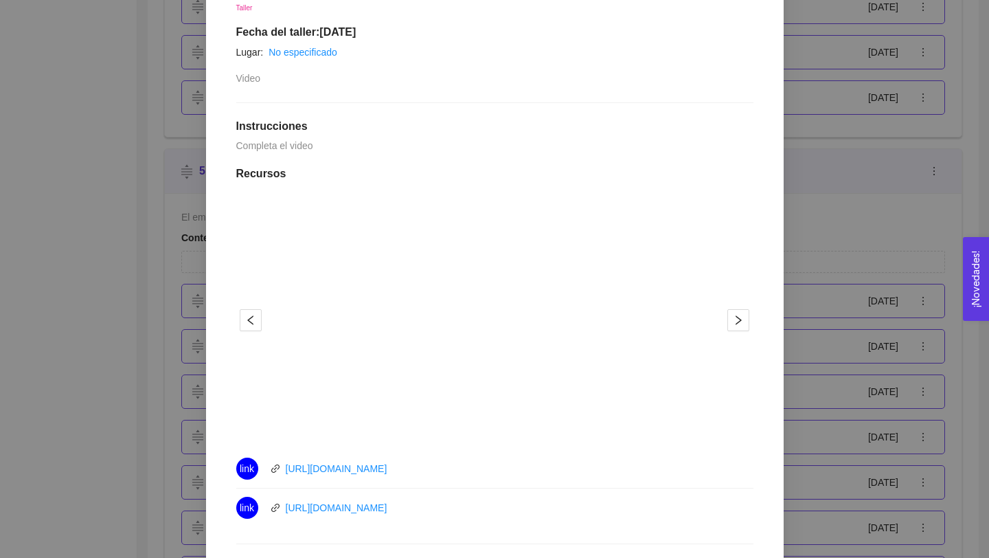
scroll to position [82, 0]
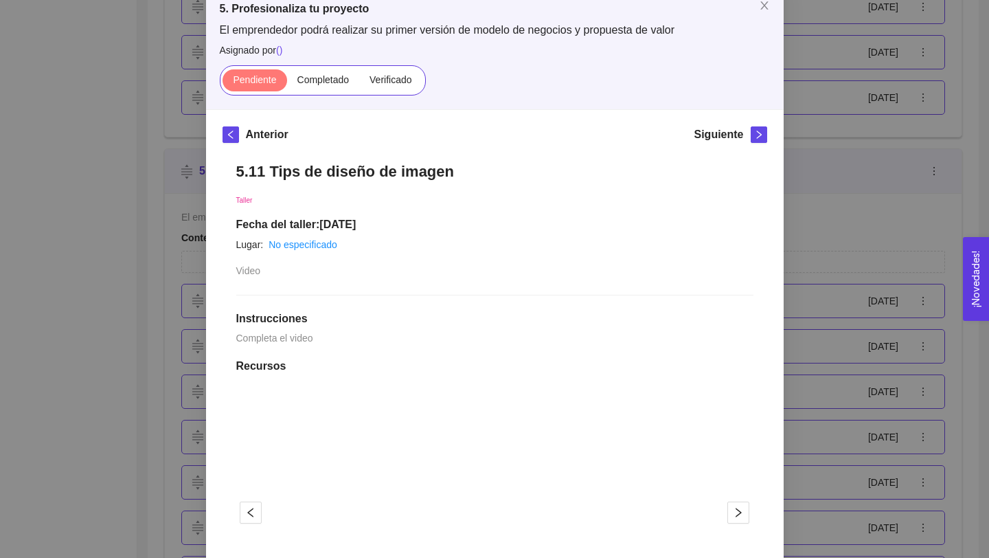
click at [400, 170] on h1 "5.11 Tips de diseño de imagen" at bounding box center [494, 171] width 517 height 19
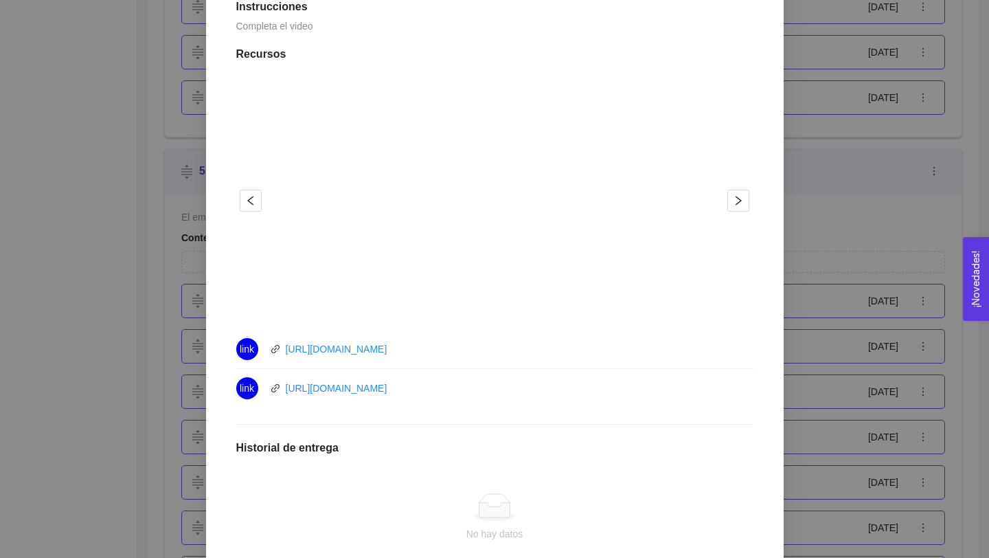
scroll to position [564, 0]
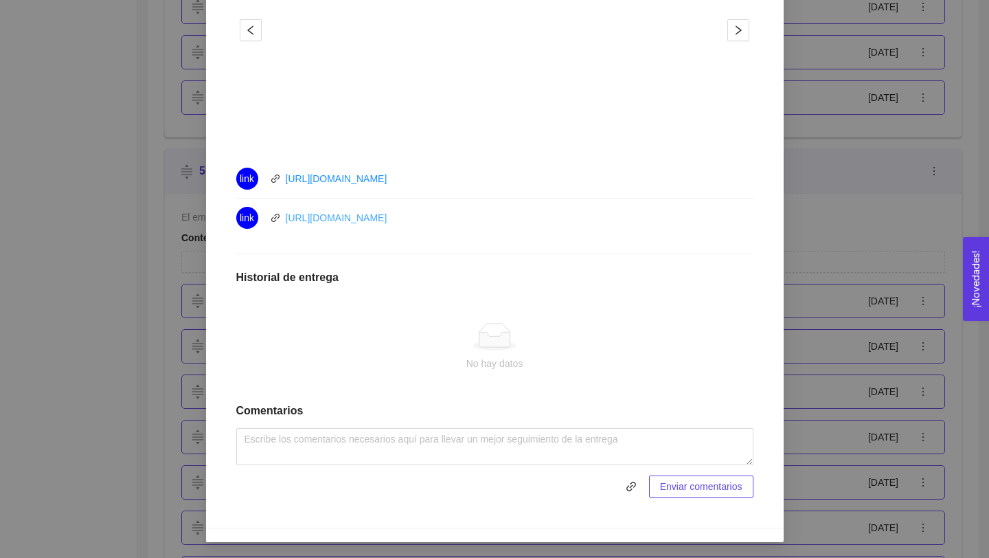
drag, startPoint x: 433, startPoint y: 214, endPoint x: 286, endPoint y: 212, distance: 147.7
click at [284, 214] on div "link [URL][DOMAIN_NAME]" at bounding box center [390, 218] width 309 height 22
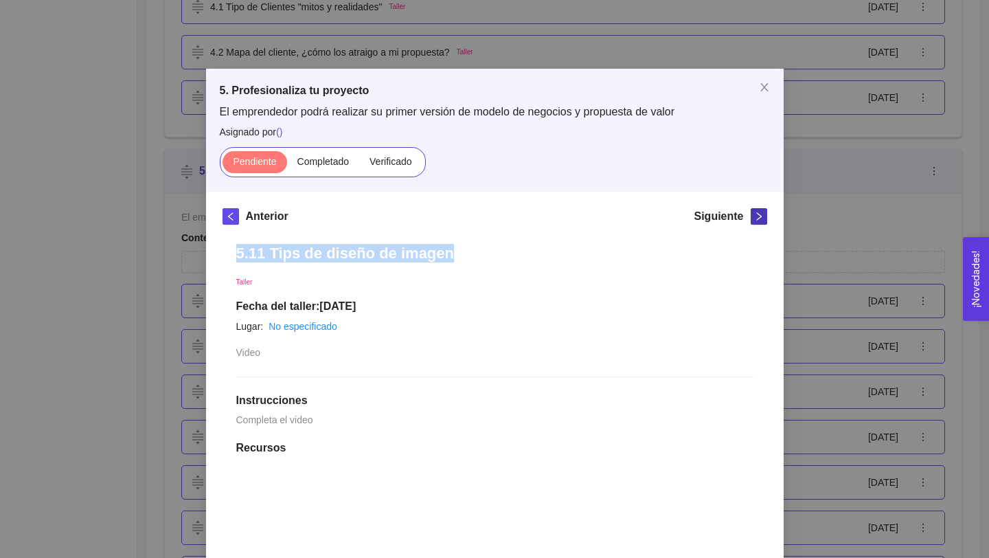
click at [758, 214] on icon "right" at bounding box center [758, 216] width 5 height 8
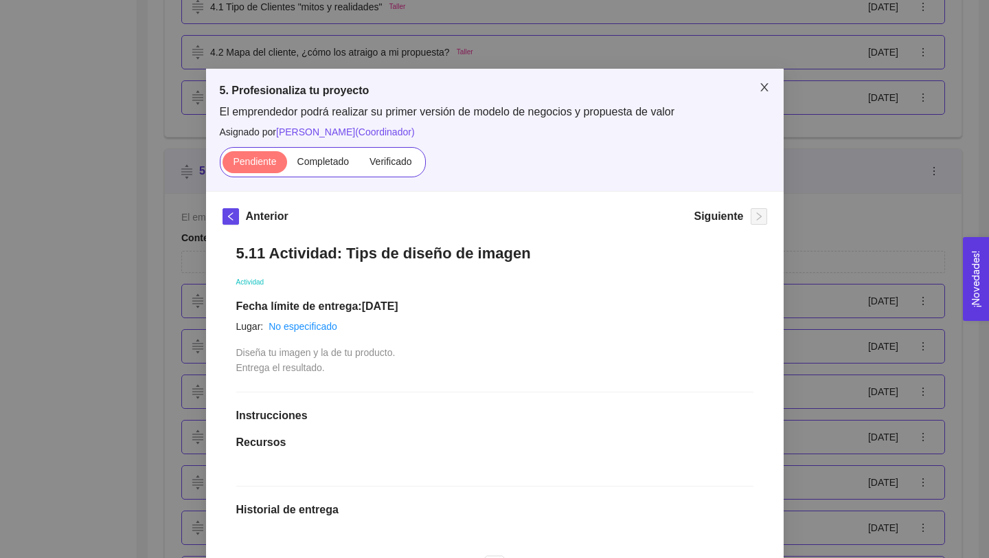
click at [766, 89] on icon "close" at bounding box center [764, 87] width 11 height 11
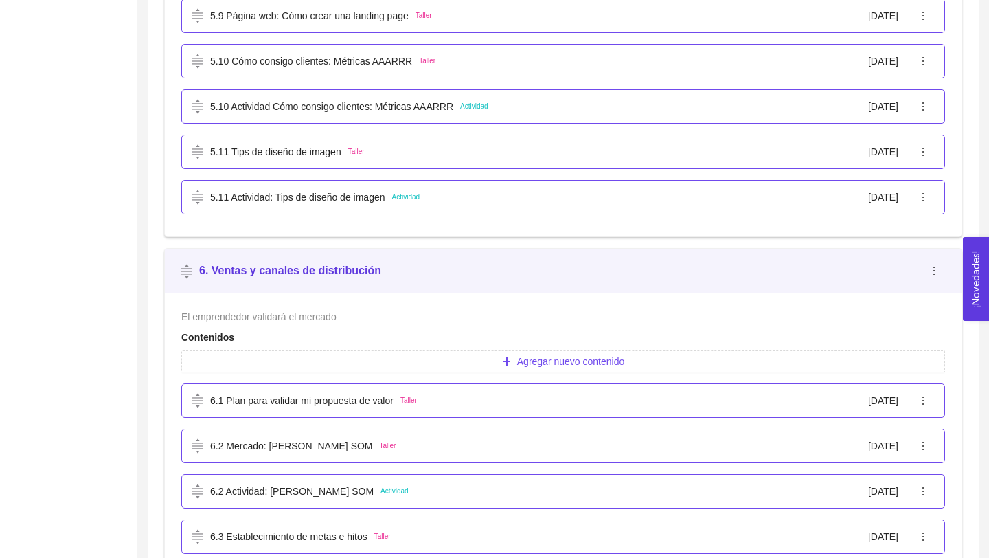
scroll to position [14, 0]
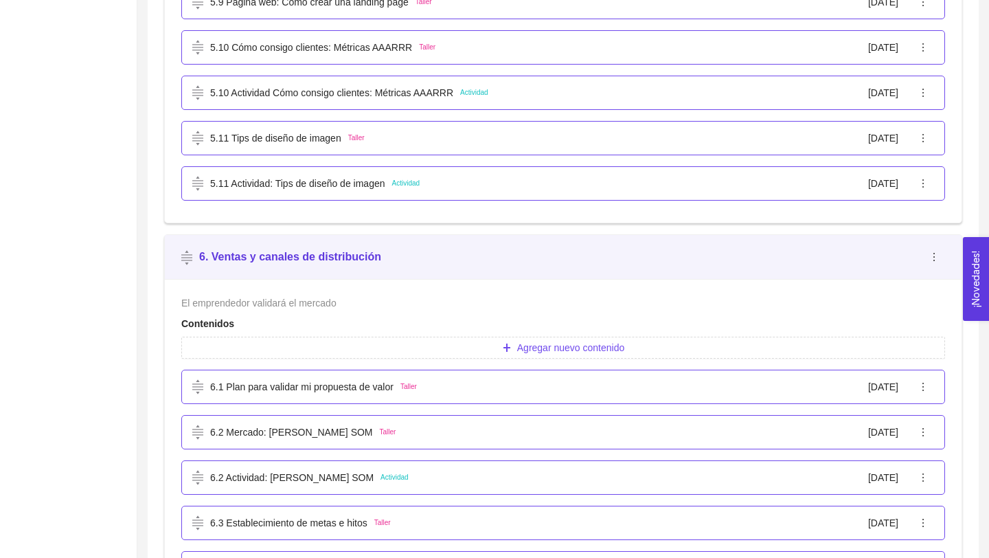
click at [266, 391] on p "6.1 Plan para validar mi propuesta de valor" at bounding box center [301, 386] width 183 height 15
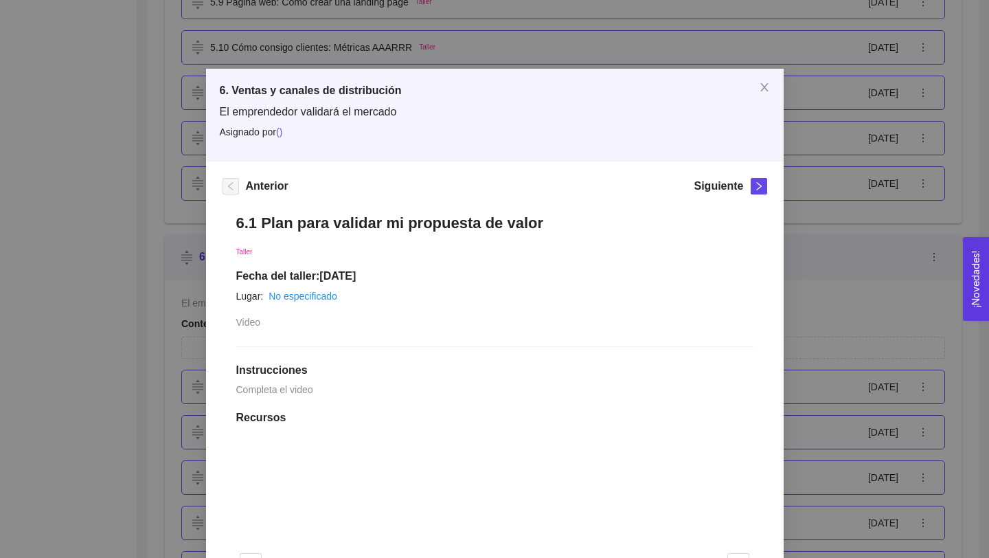
click at [336, 221] on h1 "6.1 Plan para validar mi propuesta de valor" at bounding box center [494, 223] width 517 height 19
click at [336, 222] on h1 "6.1 Plan para validar mi propuesta de valor" at bounding box center [494, 223] width 517 height 19
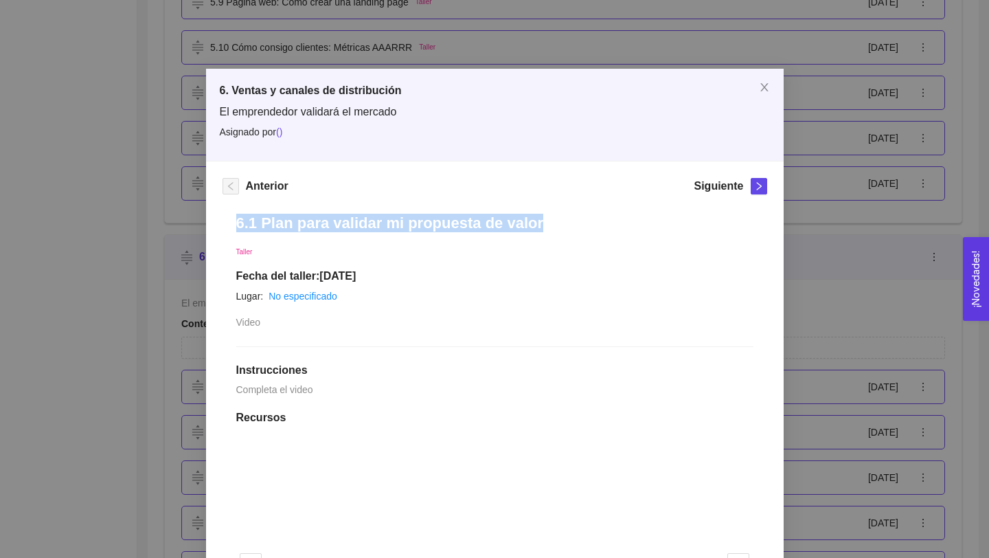
click at [336, 222] on h1 "6.1 Plan para validar mi propuesta de valor" at bounding box center [494, 223] width 517 height 19
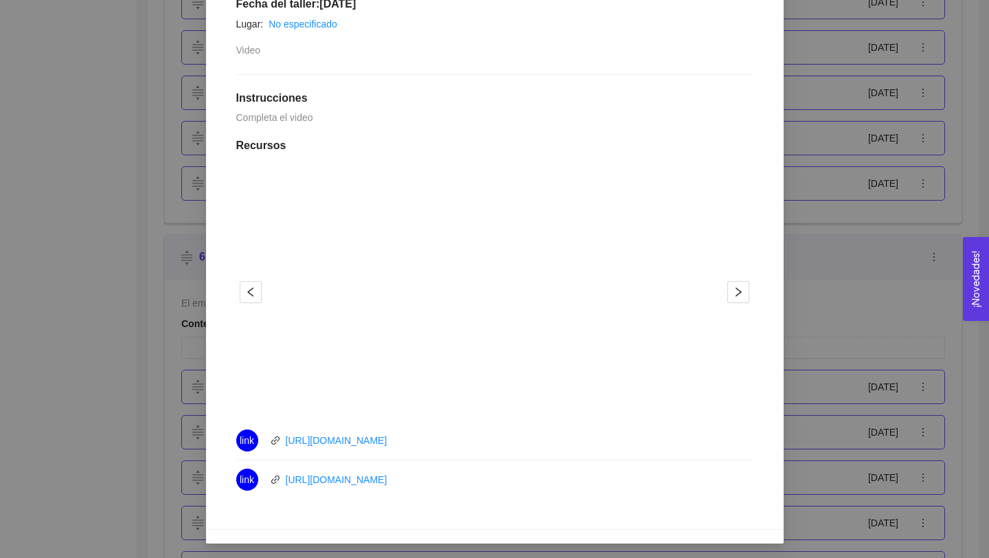
scroll to position [274, 0]
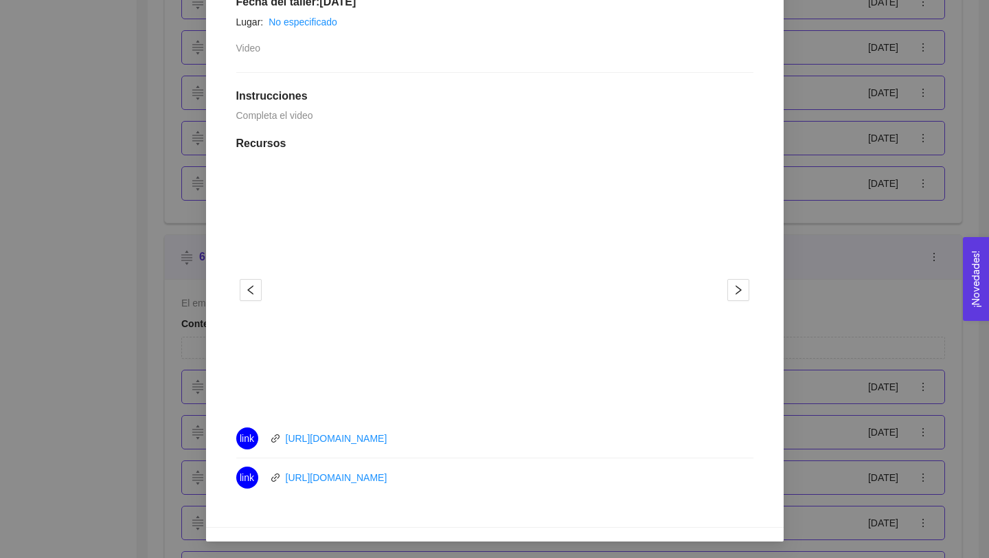
drag, startPoint x: 445, startPoint y: 433, endPoint x: 270, endPoint y: 433, distance: 175.2
click at [267, 439] on div "link [URL][DOMAIN_NAME]" at bounding box center [390, 438] width 309 height 22
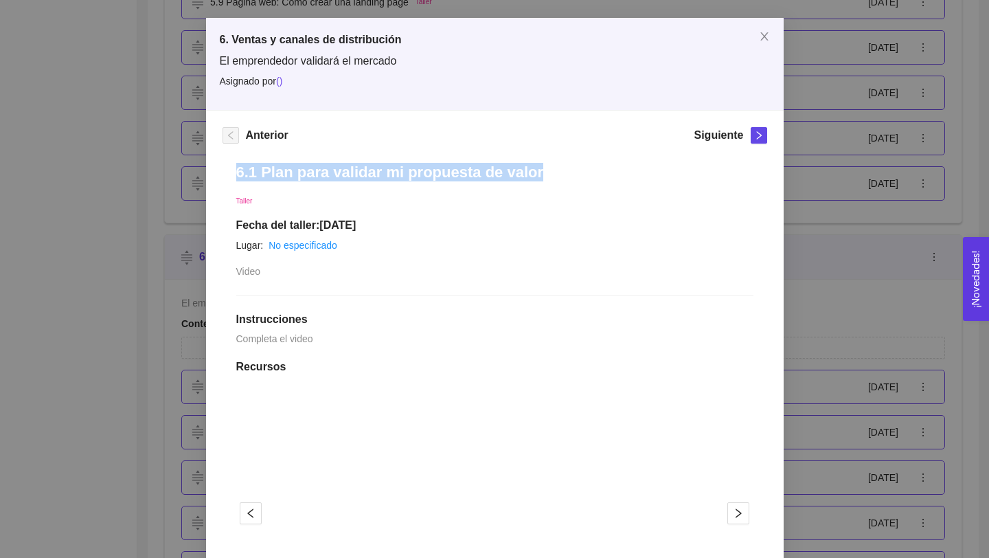
scroll to position [0, 0]
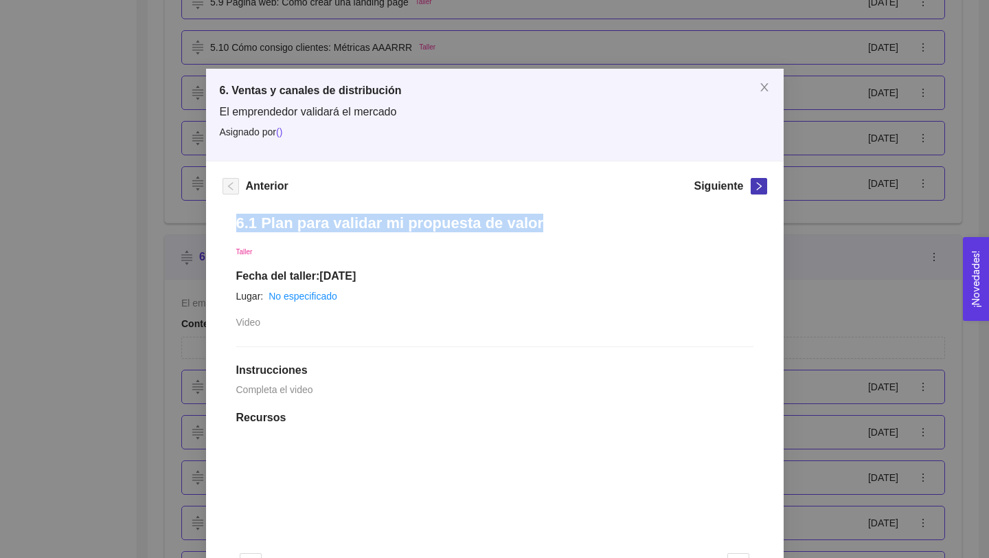
click at [756, 180] on button "button" at bounding box center [759, 186] width 16 height 16
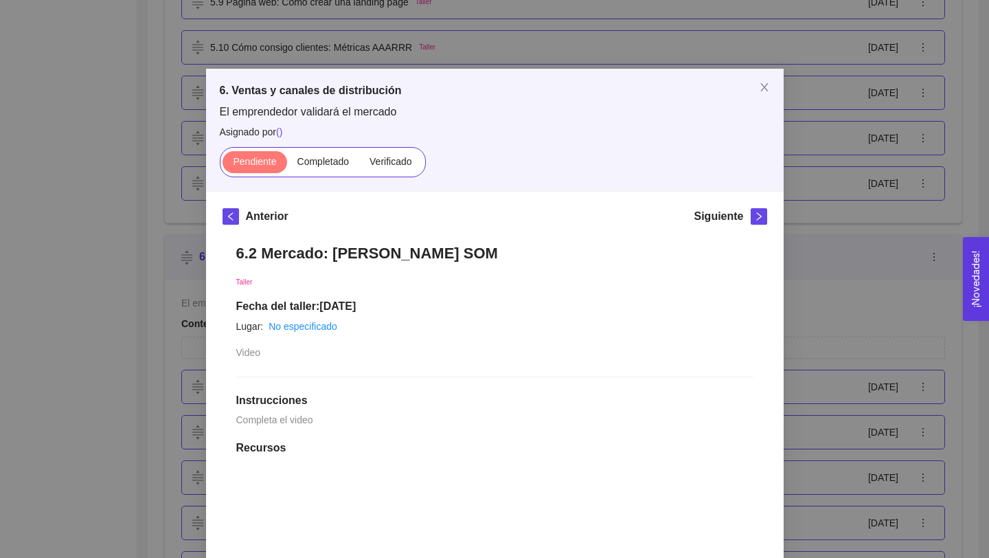
click at [380, 251] on h1 "6.2 Mercado: [PERSON_NAME] SOM" at bounding box center [494, 253] width 517 height 19
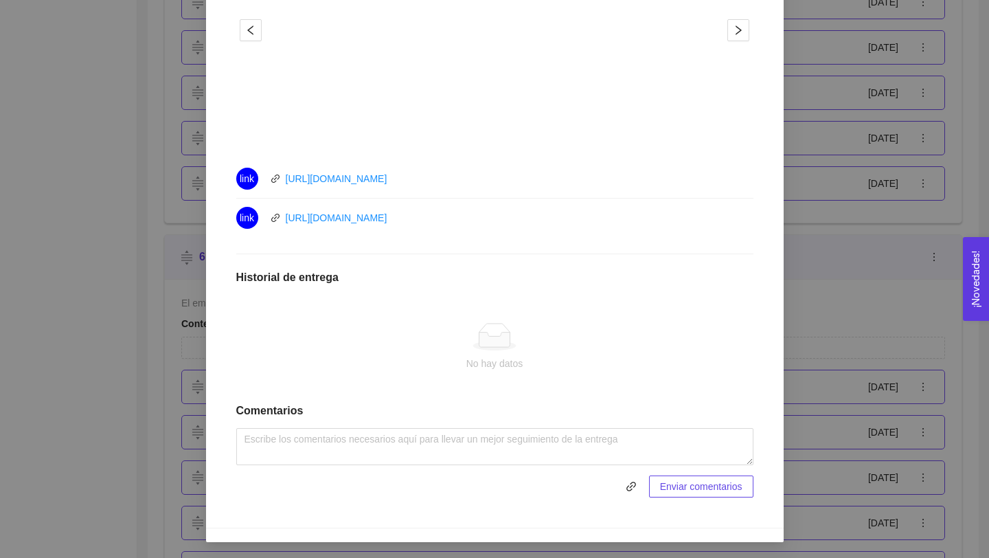
drag, startPoint x: 442, startPoint y: 225, endPoint x: 273, endPoint y: 223, distance: 168.3
click at [273, 223] on div "link [URL][DOMAIN_NAME]" at bounding box center [390, 218] width 309 height 22
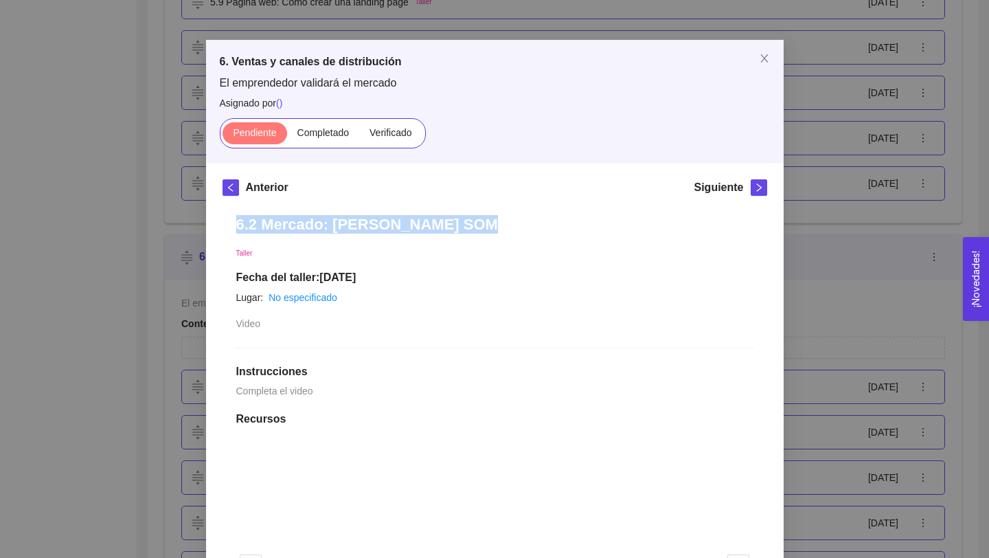
scroll to position [0, 0]
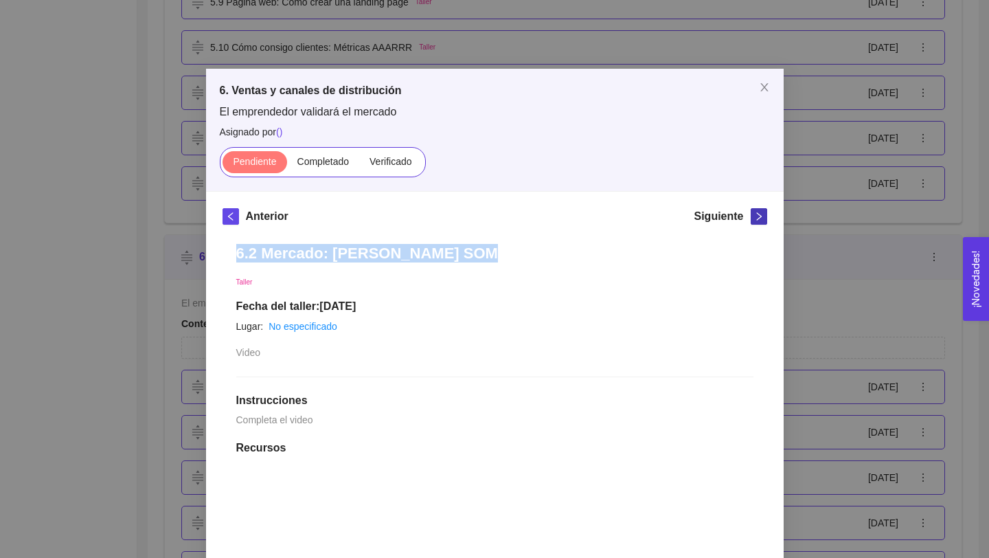
click at [758, 214] on icon "right" at bounding box center [759, 217] width 10 height 10
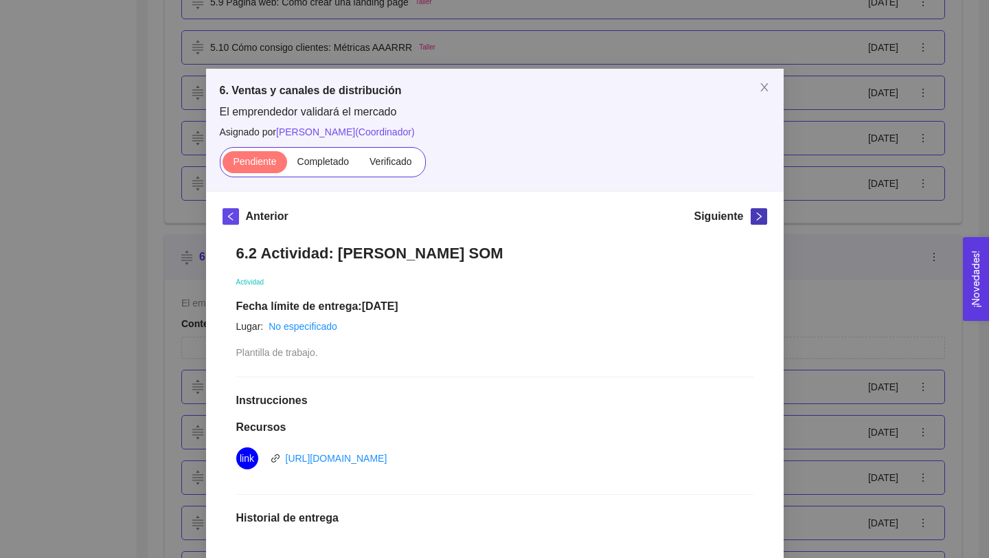
click at [755, 214] on icon "right" at bounding box center [759, 217] width 10 height 10
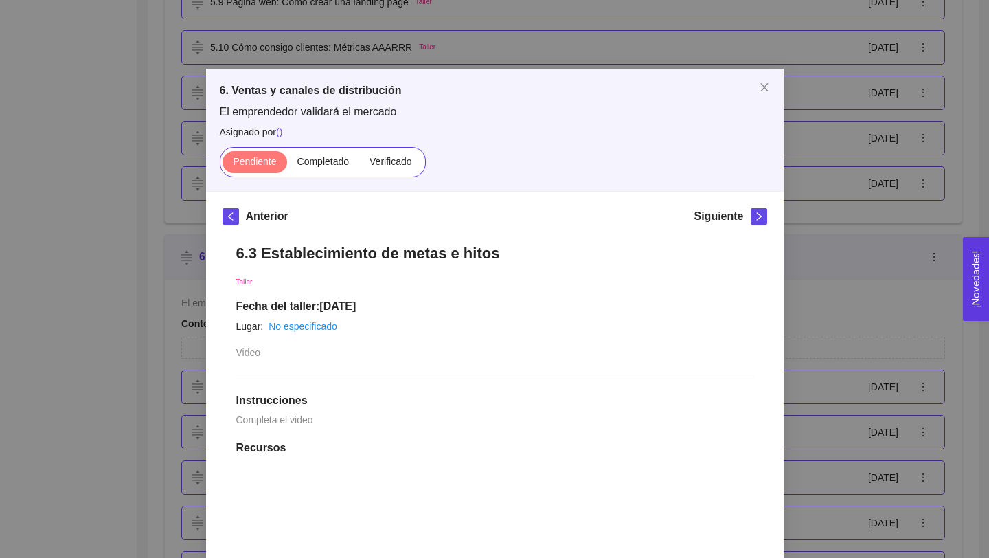
click at [455, 253] on h1 "6.3 Establecimiento de metas e hitos" at bounding box center [494, 253] width 517 height 19
click at [456, 253] on h1 "6.3 Establecimiento de metas e hitos" at bounding box center [494, 253] width 517 height 19
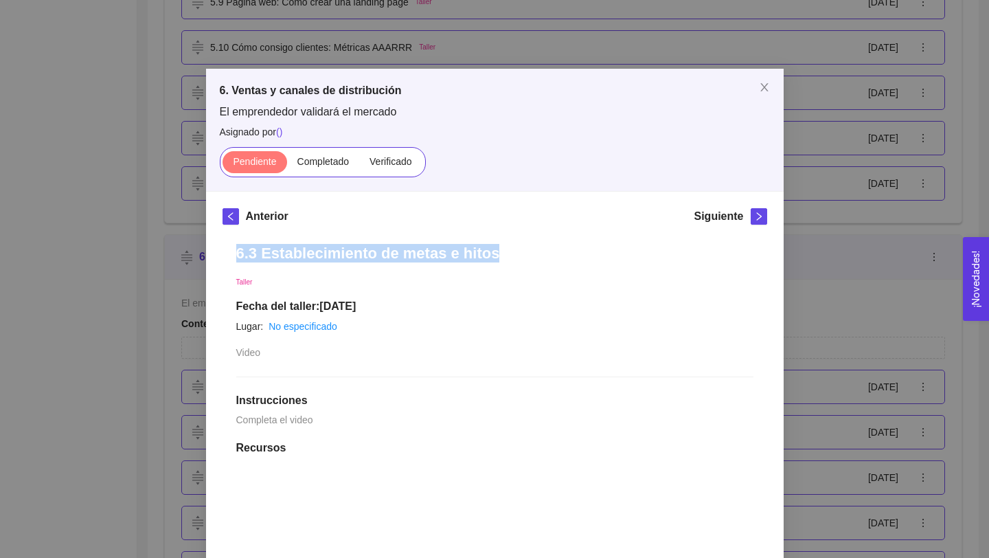
click at [456, 253] on h1 "6.3 Establecimiento de metas e hitos" at bounding box center [494, 253] width 517 height 19
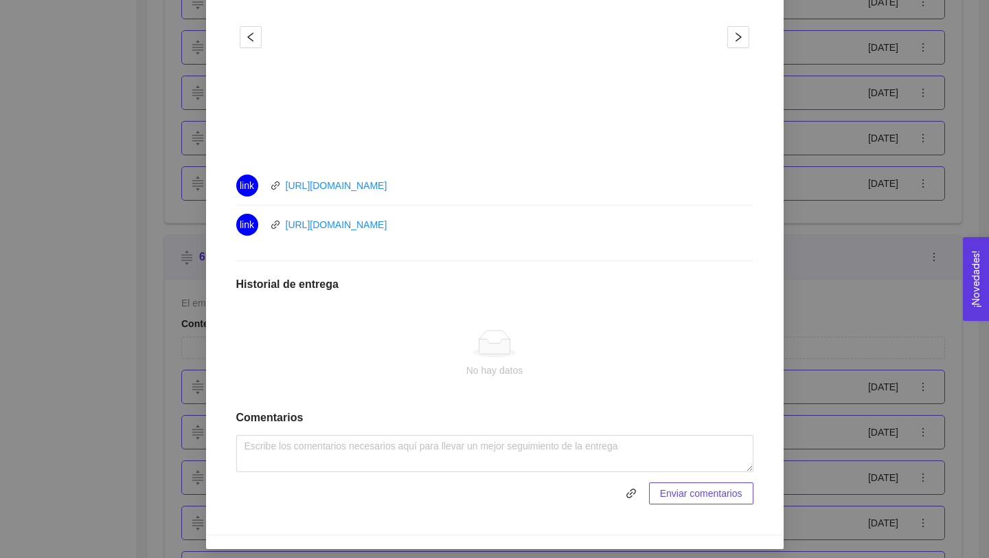
scroll to position [564, 0]
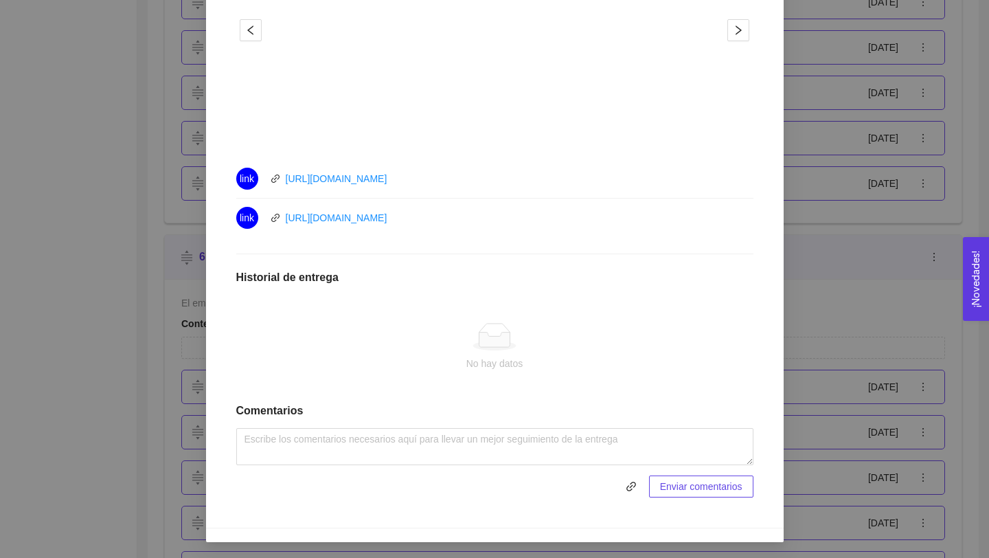
drag, startPoint x: 433, startPoint y: 217, endPoint x: 287, endPoint y: 211, distance: 145.8
click at [285, 216] on div "link [URL][DOMAIN_NAME]" at bounding box center [390, 218] width 309 height 22
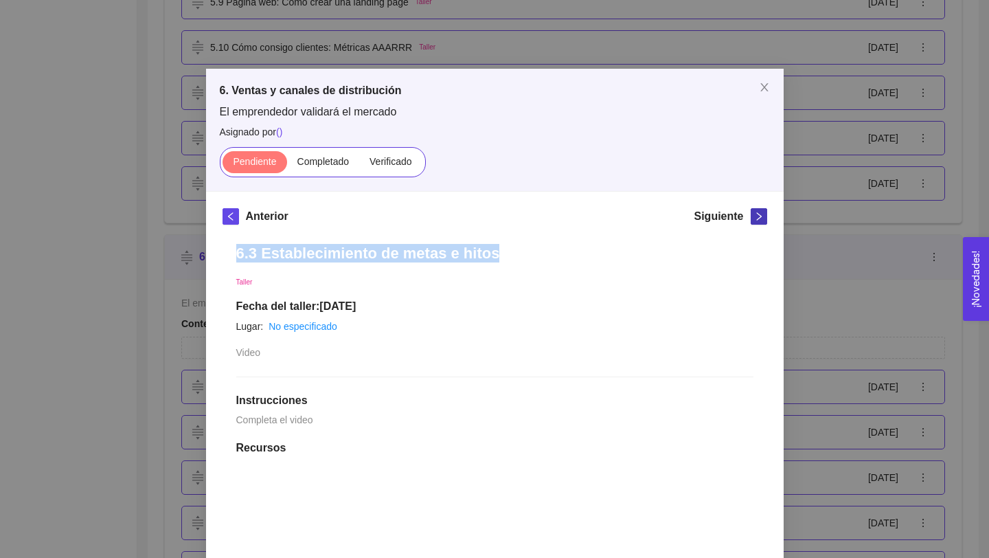
click at [757, 215] on icon "right" at bounding box center [759, 217] width 10 height 10
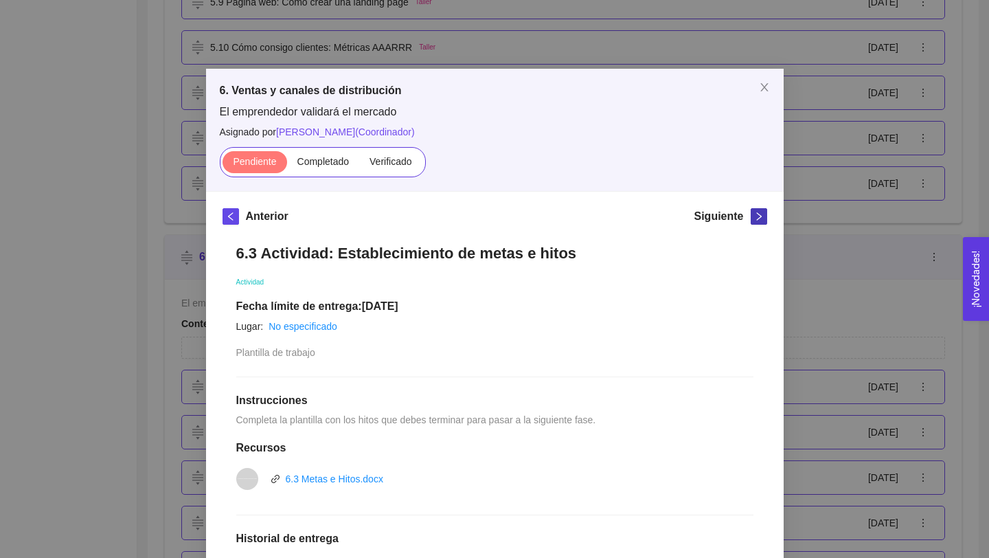
click at [757, 215] on icon "right" at bounding box center [759, 217] width 10 height 10
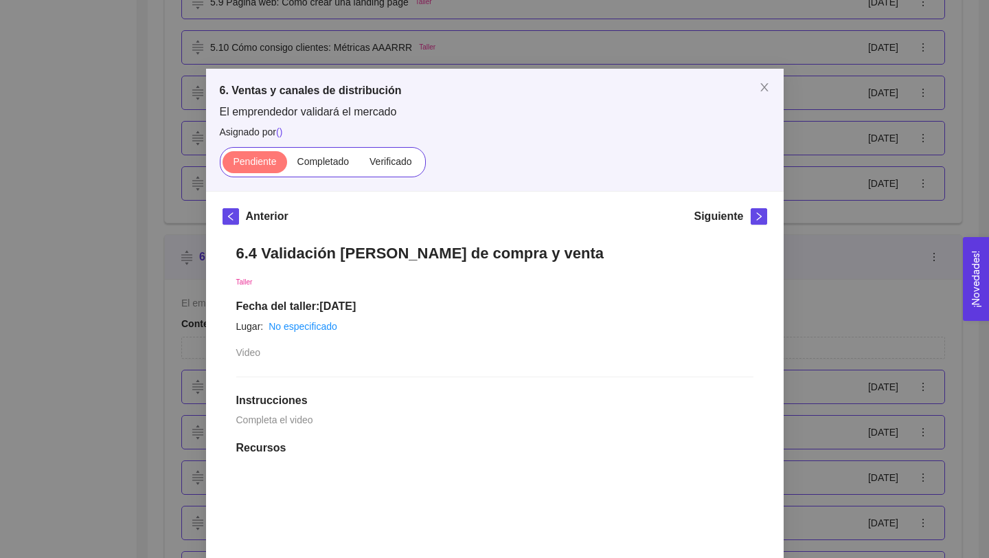
click at [521, 251] on h1 "6.4 Validación [PERSON_NAME] de compra y venta" at bounding box center [494, 253] width 517 height 19
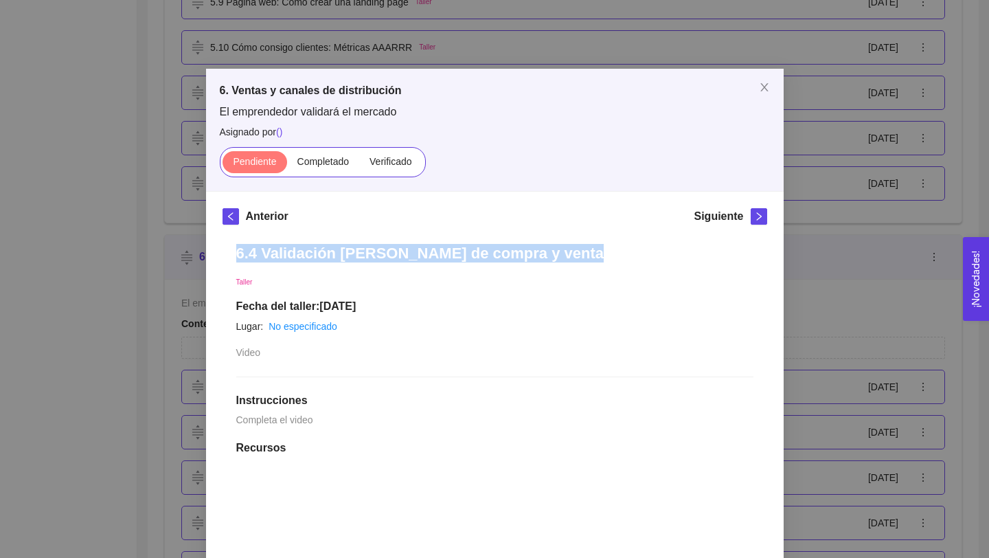
click at [521, 251] on h1 "6.4 Validación [PERSON_NAME] de compra y venta" at bounding box center [494, 253] width 517 height 19
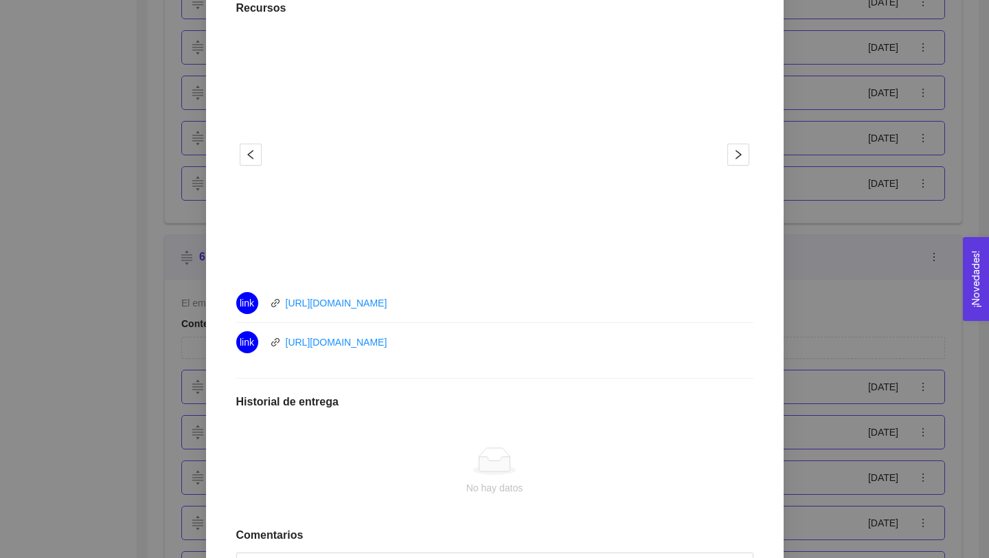
scroll to position [564, 0]
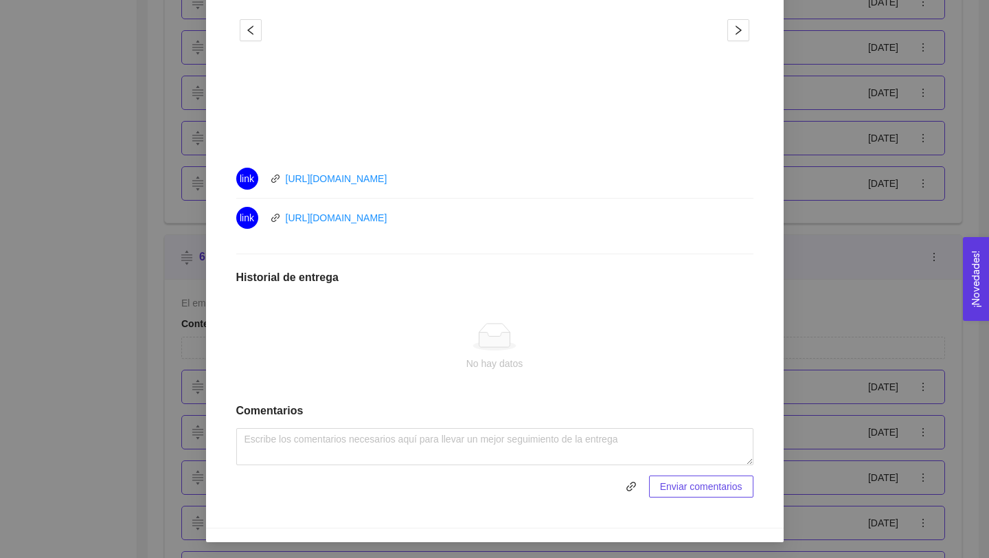
drag, startPoint x: 433, startPoint y: 223, endPoint x: 282, endPoint y: 223, distance: 150.4
click at [282, 223] on div "link [URL][DOMAIN_NAME]" at bounding box center [390, 218] width 309 height 22
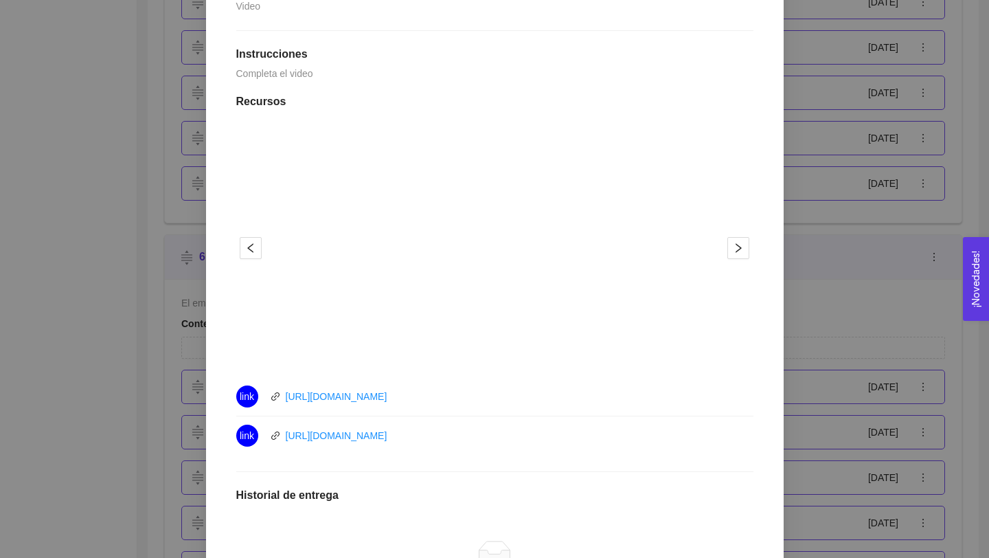
scroll to position [0, 0]
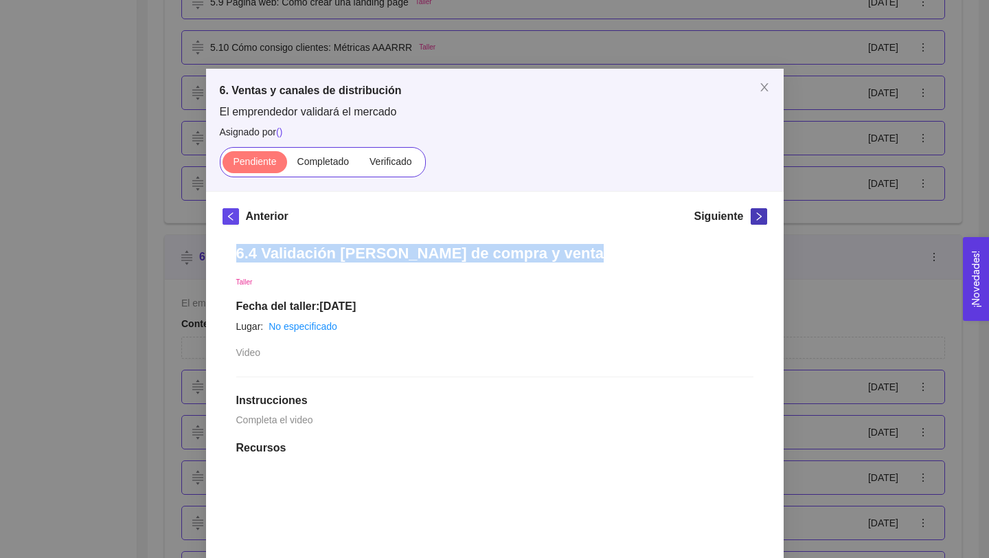
click at [758, 221] on button "button" at bounding box center [759, 216] width 16 height 16
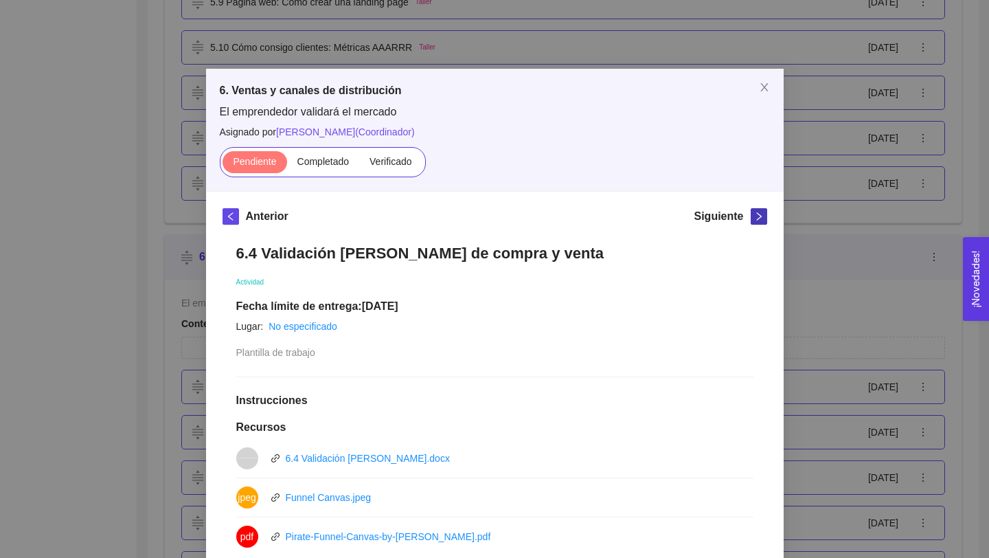
click at [758, 220] on icon "right" at bounding box center [759, 217] width 10 height 10
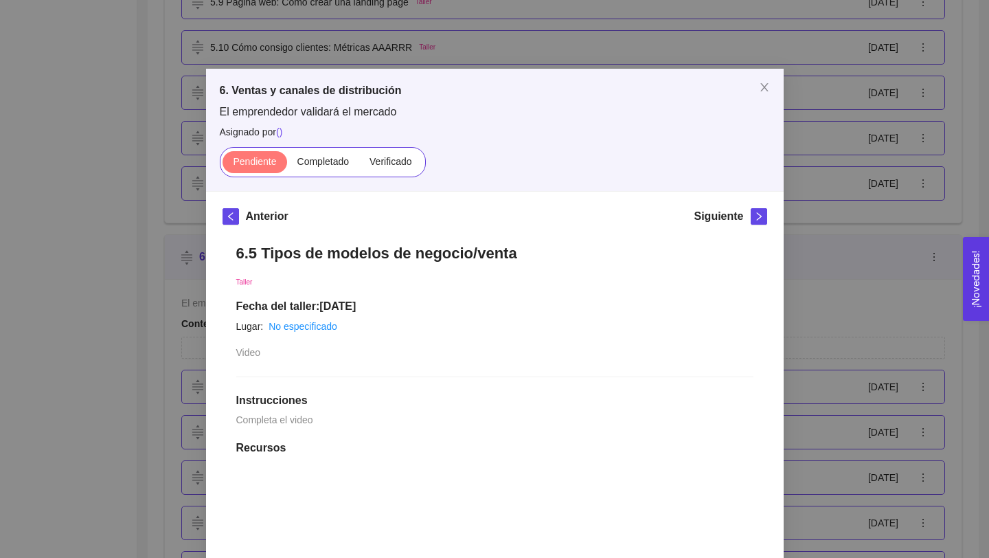
click at [398, 249] on h1 "6.5 Tipos de modelos de negocio/venta" at bounding box center [494, 253] width 517 height 19
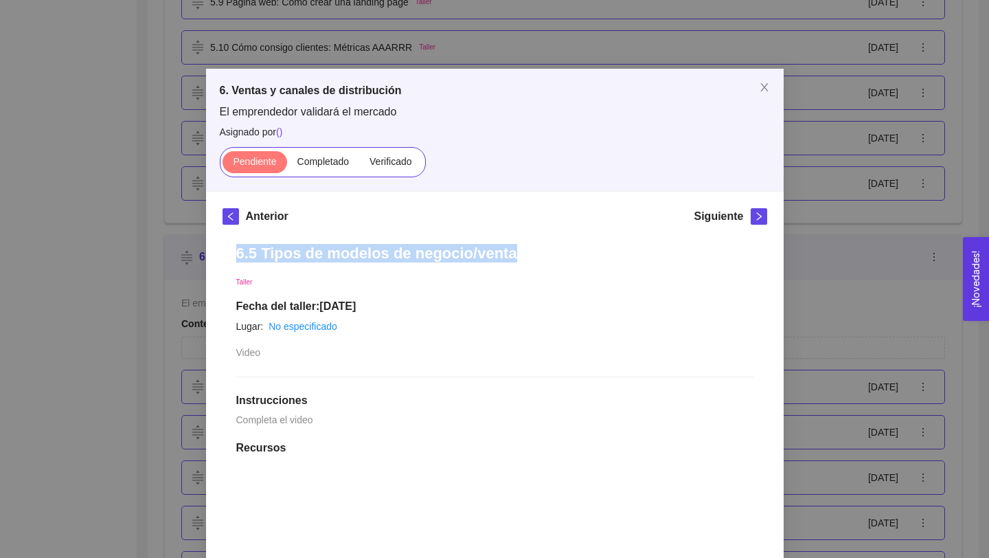
click at [398, 249] on h1 "6.5 Tipos de modelos de negocio/venta" at bounding box center [494, 253] width 517 height 19
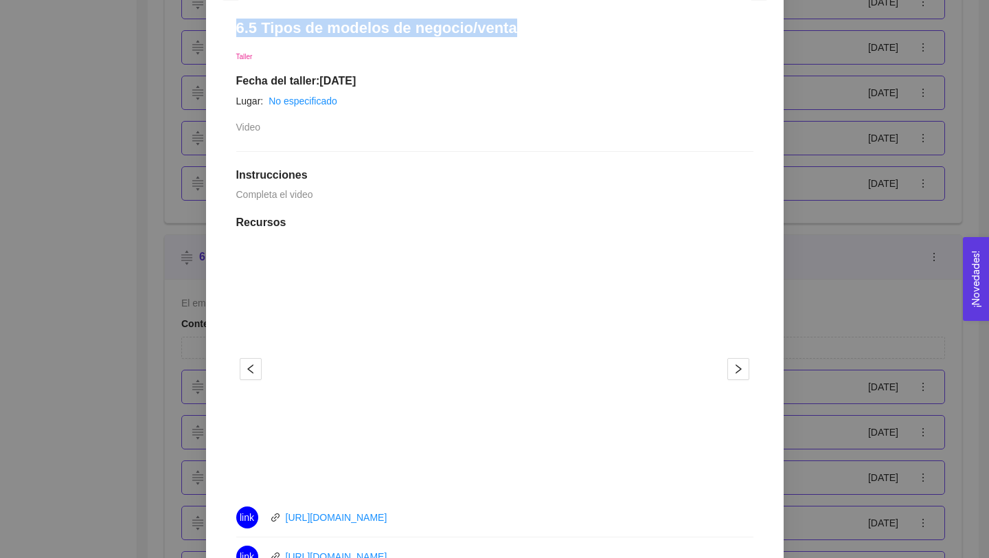
scroll to position [534, 0]
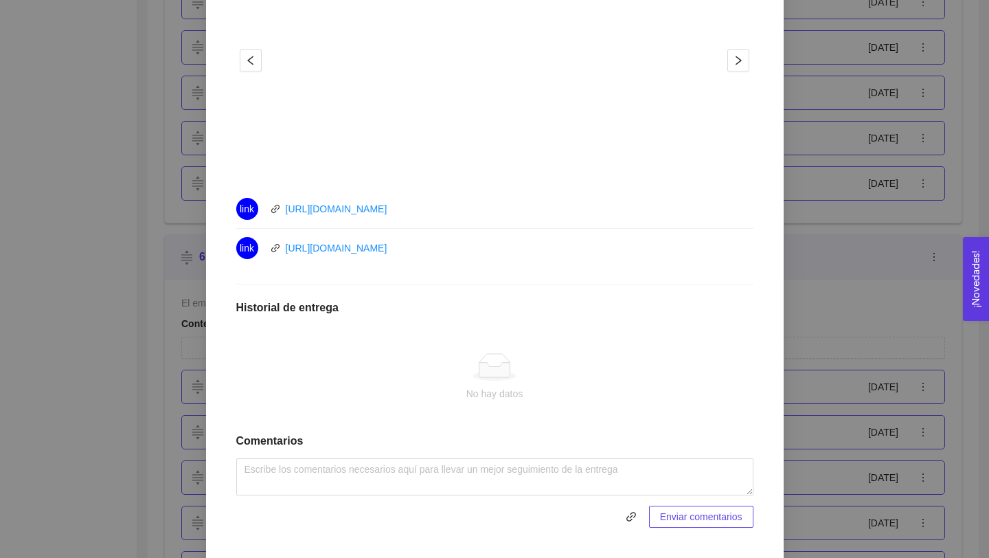
drag, startPoint x: 440, startPoint y: 240, endPoint x: 271, endPoint y: 247, distance: 169.1
click at [270, 249] on div "link [URL][DOMAIN_NAME]" at bounding box center [390, 248] width 309 height 22
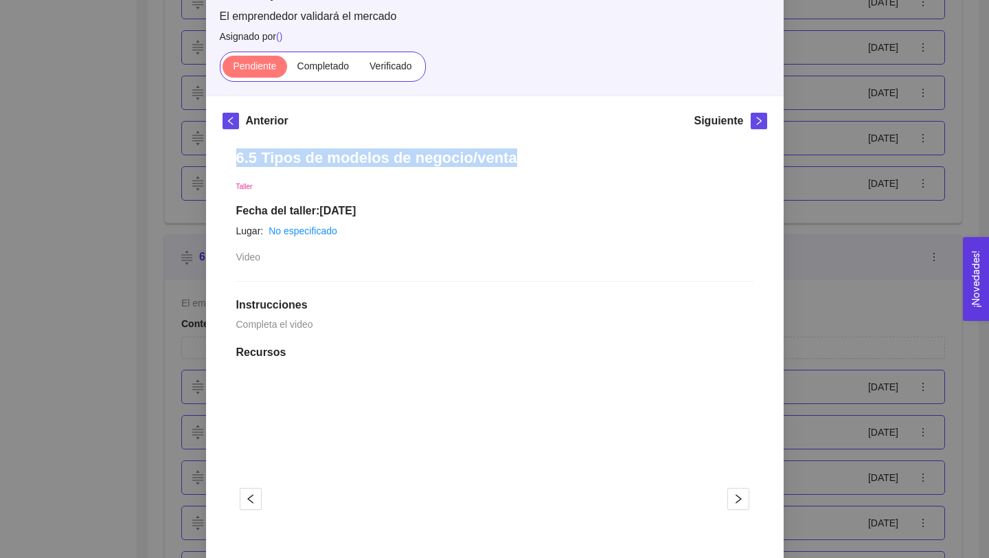
scroll to position [0, 0]
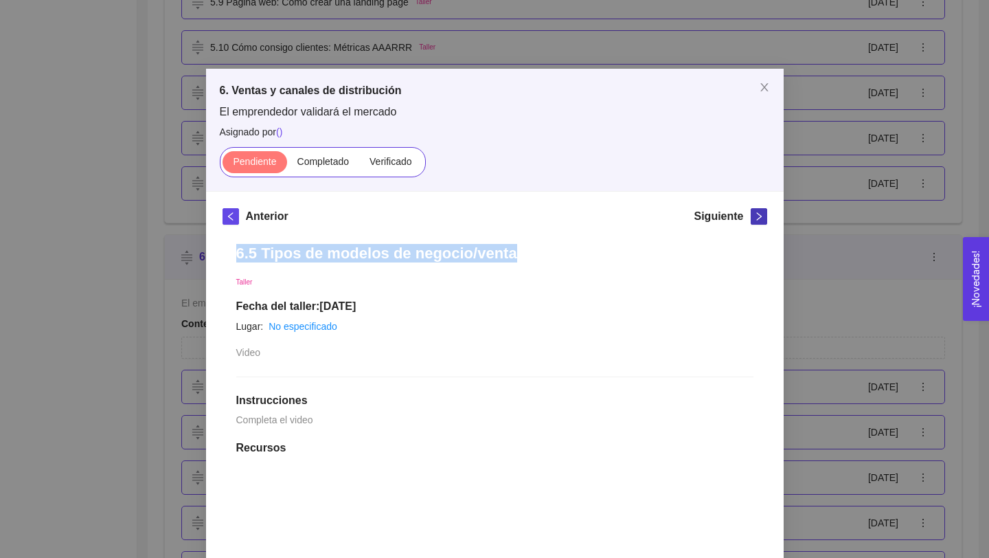
click at [759, 218] on icon "right" at bounding box center [759, 217] width 10 height 10
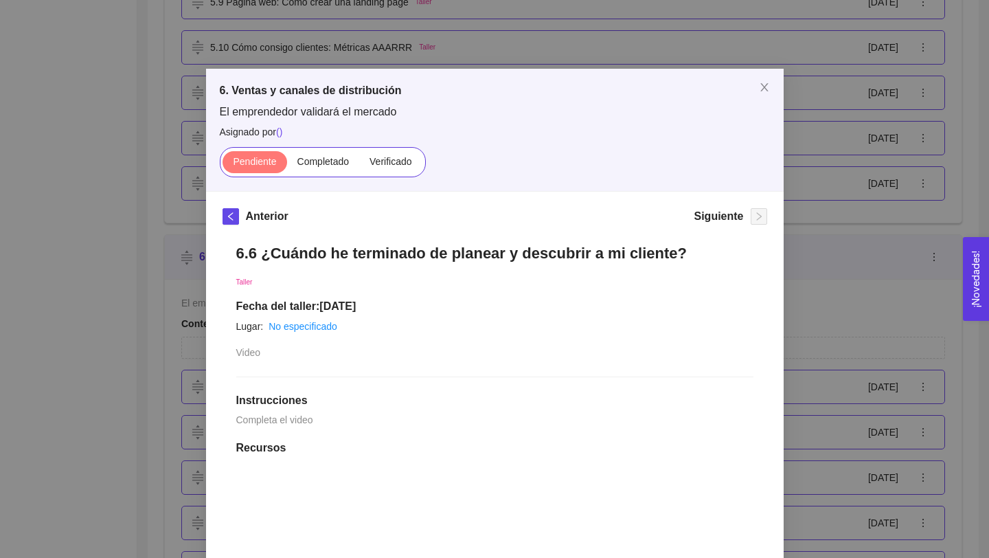
click at [623, 248] on h1 "6.6 ¿Cuándo he terminado de planear y descubrir a mi cliente?" at bounding box center [494, 253] width 517 height 19
click at [622, 248] on h1 "6.6 ¿Cuándo he terminado de planear y descubrir a mi cliente?" at bounding box center [494, 253] width 517 height 19
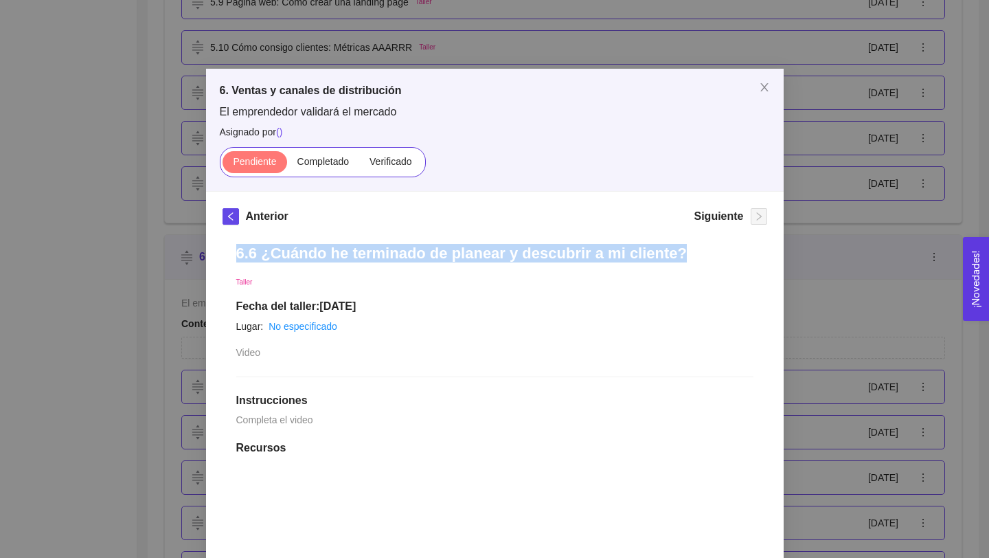
click at [622, 248] on h1 "6.6 ¿Cuándo he terminado de planear y descubrir a mi cliente?" at bounding box center [494, 253] width 517 height 19
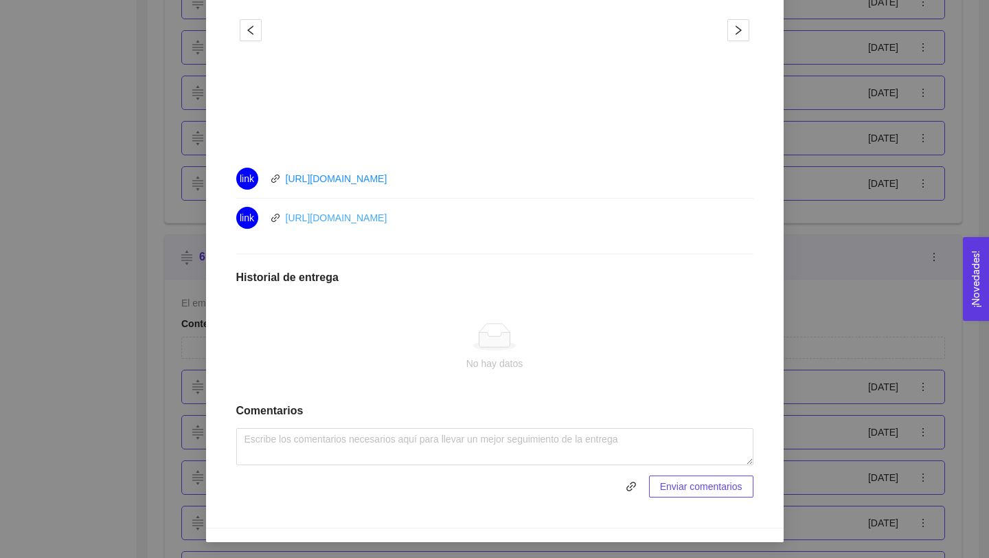
drag, startPoint x: 433, startPoint y: 231, endPoint x: 287, endPoint y: 214, distance: 147.3
click at [286, 216] on li "link [URL][DOMAIN_NAME]" at bounding box center [494, 218] width 517 height 38
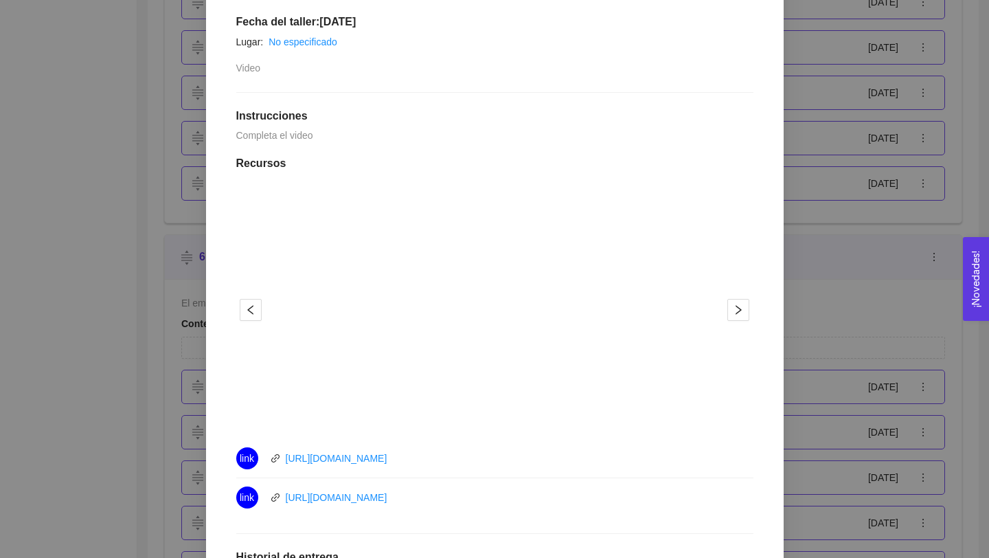
scroll to position [0, 0]
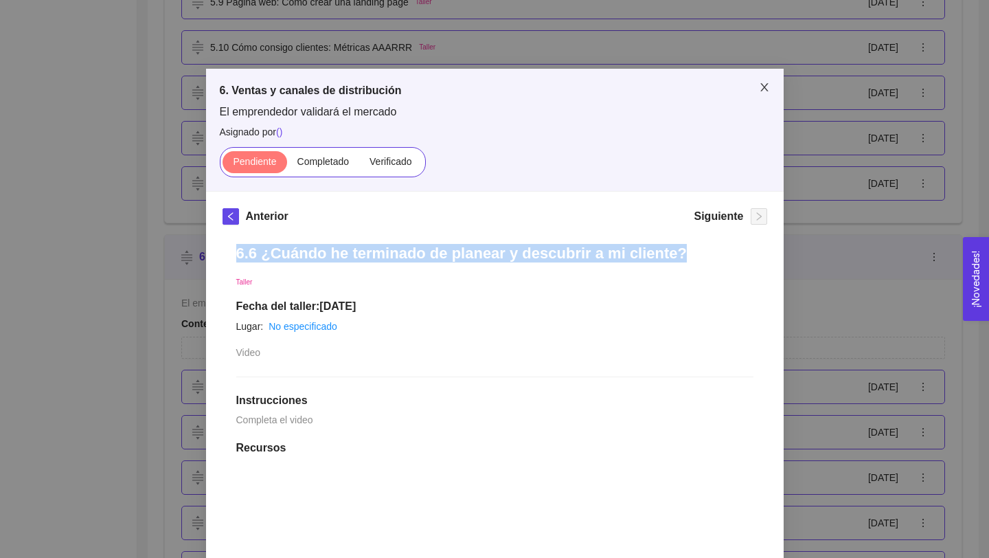
click at [760, 80] on span "Close" at bounding box center [764, 88] width 38 height 38
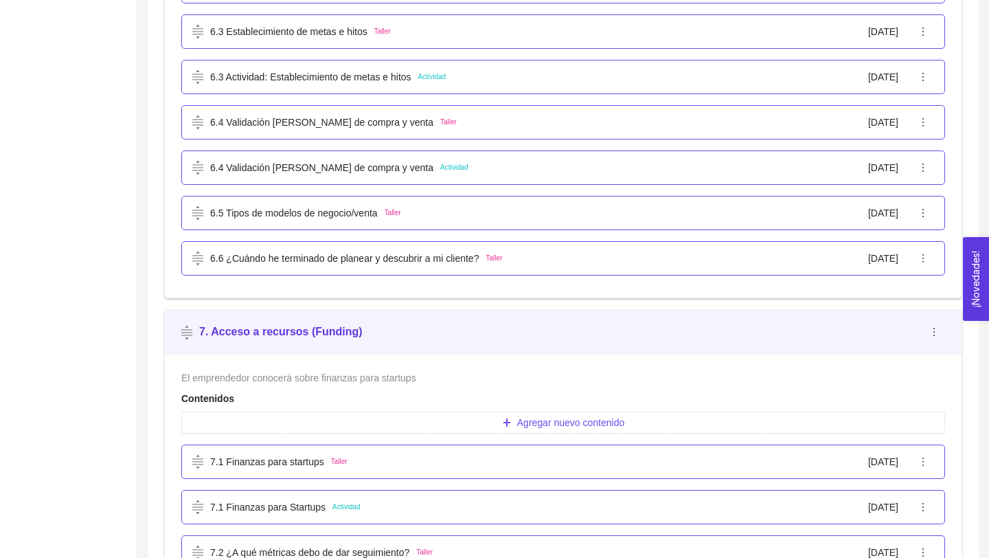
scroll to position [3711, 0]
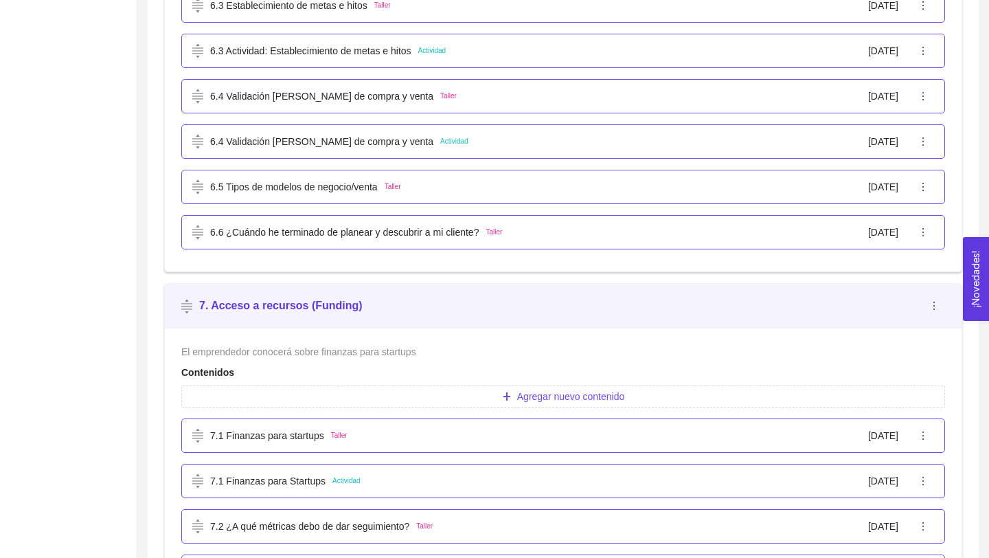
click at [334, 423] on div "7.1 Finanzas para startups Taller [DATE]" at bounding box center [563, 435] width 764 height 34
click at [311, 435] on p "7.1 Finanzas para startups" at bounding box center [267, 435] width 114 height 15
click at [0, 0] on div "6. Ventas y canales de distribución El emprendedor validará el mercado Asignado…" at bounding box center [0, 0] width 0 height 0
click at [310, 435] on p "7.1 Finanzas para startups" at bounding box center [267, 435] width 114 height 15
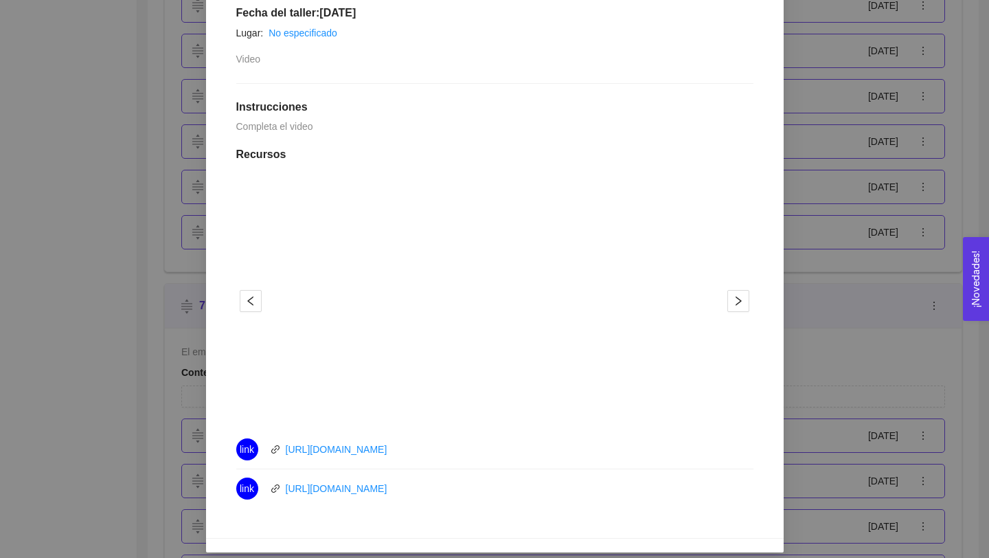
scroll to position [264, 0]
click at [151, 354] on div "7. Acceso a recursos (Funding) El emprendedor conocerá sobre finanzas para star…" at bounding box center [494, 279] width 989 height 558
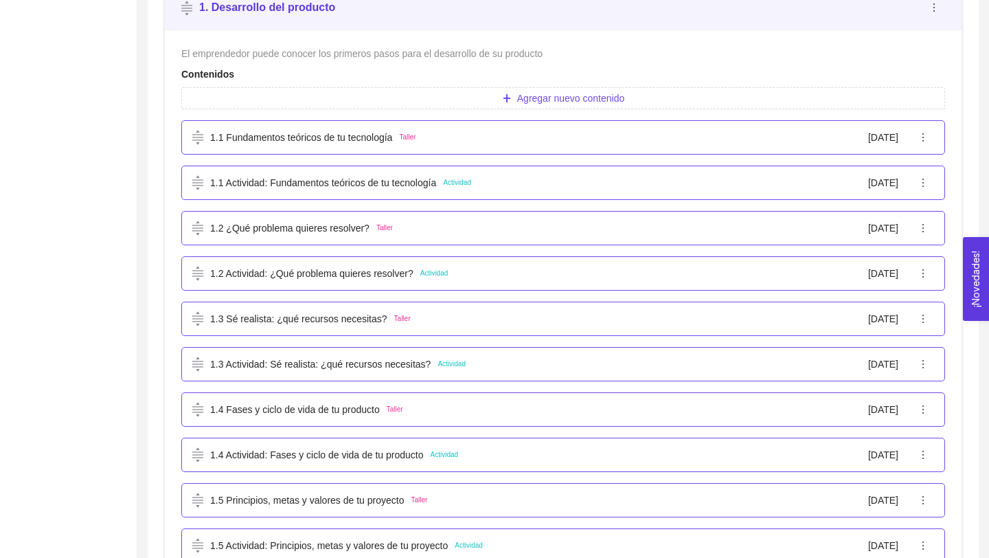
scroll to position [0, 0]
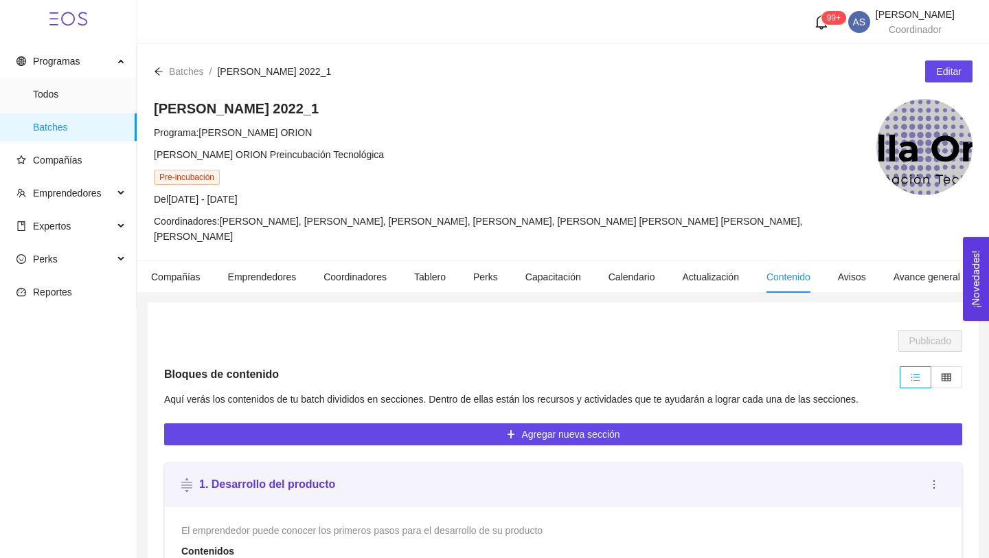
click at [164, 76] on div "Batches / [PERSON_NAME] 2022_1 /" at bounding box center [242, 71] width 177 height 15
click at [159, 69] on icon "arrow-left" at bounding box center [159, 72] width 10 height 10
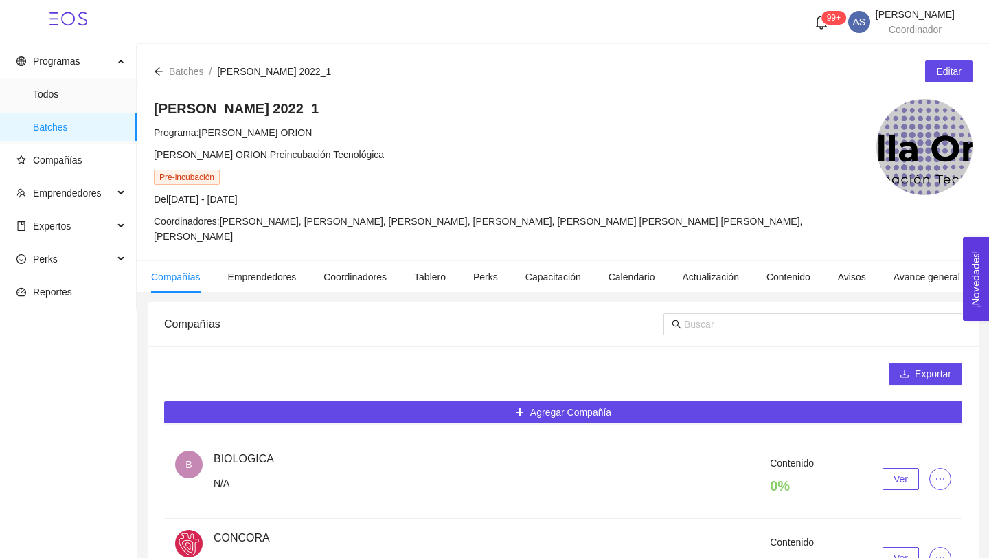
click at [150, 69] on div "Batches / [PERSON_NAME] 2022_1 / Editar" at bounding box center [563, 63] width 852 height 38
click at [154, 69] on icon "arrow-left" at bounding box center [159, 72] width 10 height 10
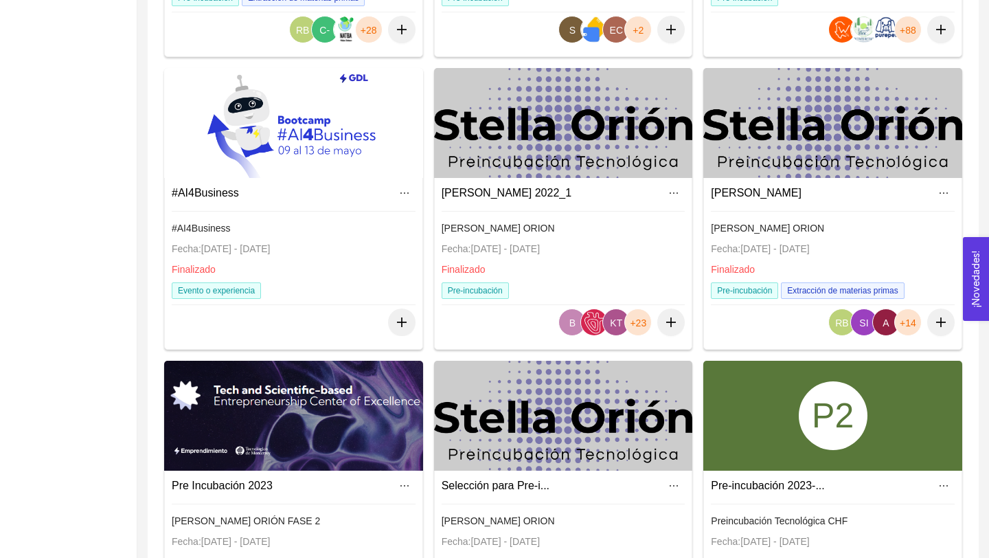
scroll to position [831, 0]
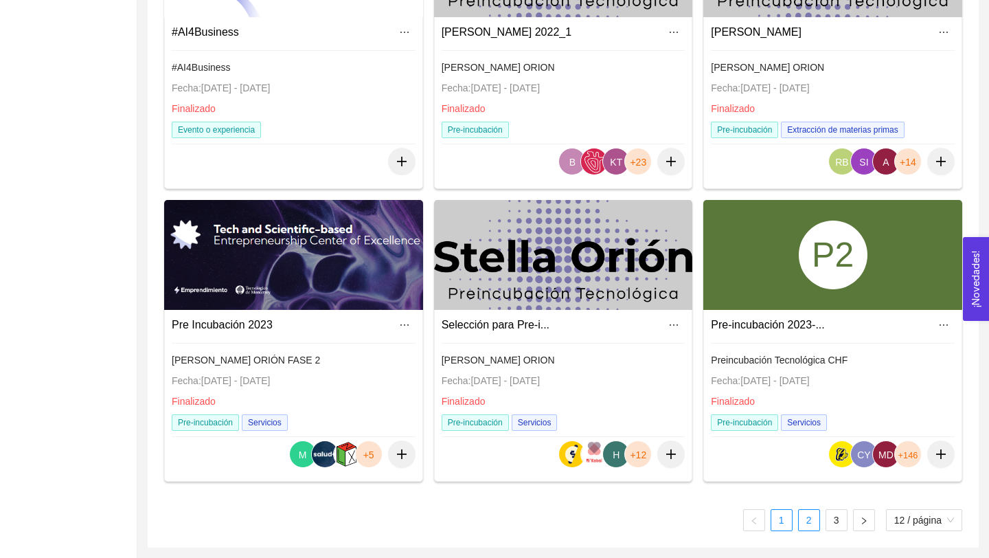
click at [811, 528] on link "2" at bounding box center [809, 520] width 21 height 21
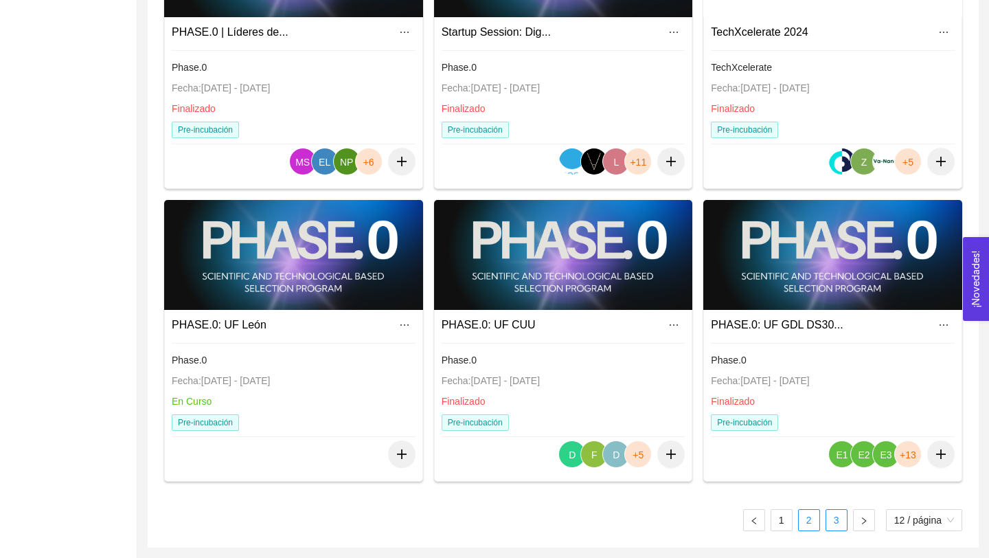
click at [831, 517] on link "3" at bounding box center [836, 520] width 21 height 21
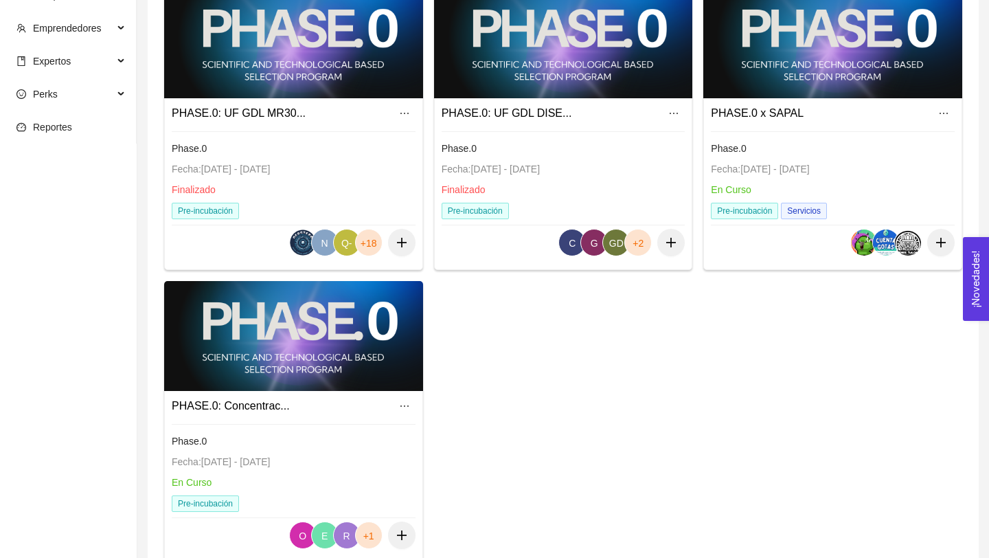
scroll to position [150, 0]
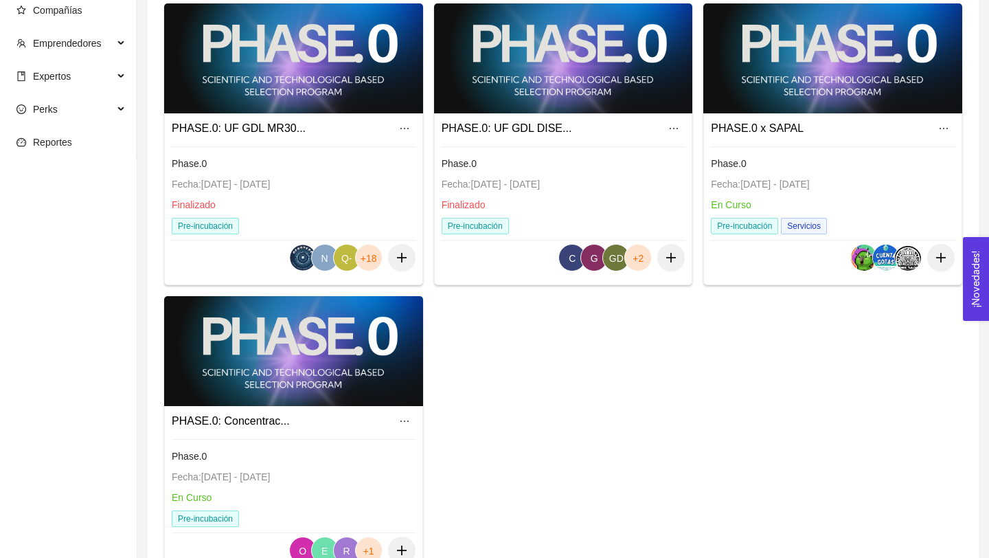
click at [262, 431] on div "PHASE.0: Concentrac..." at bounding box center [294, 421] width 244 height 22
click at [267, 425] on link "PHASE.0: Concentrac..." at bounding box center [231, 421] width 118 height 12
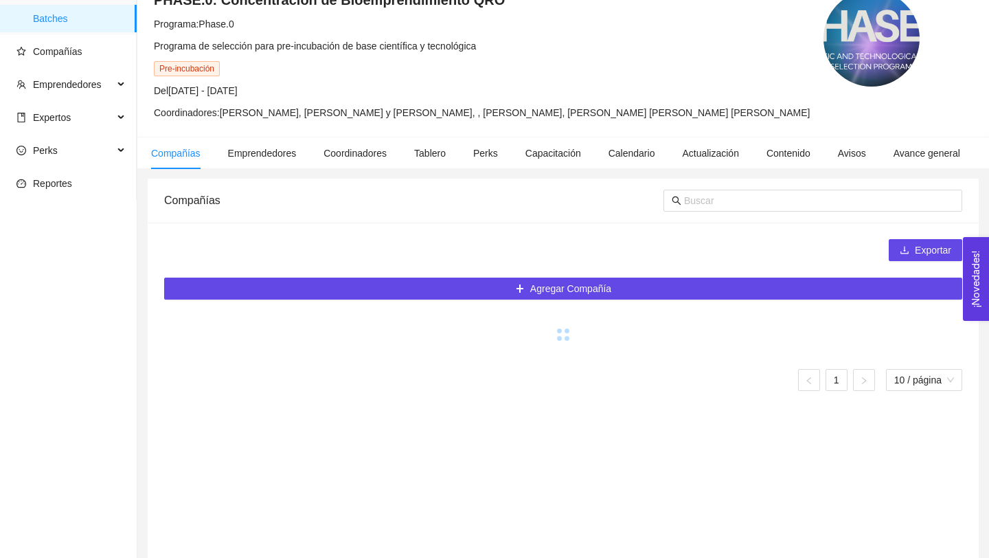
scroll to position [150, 0]
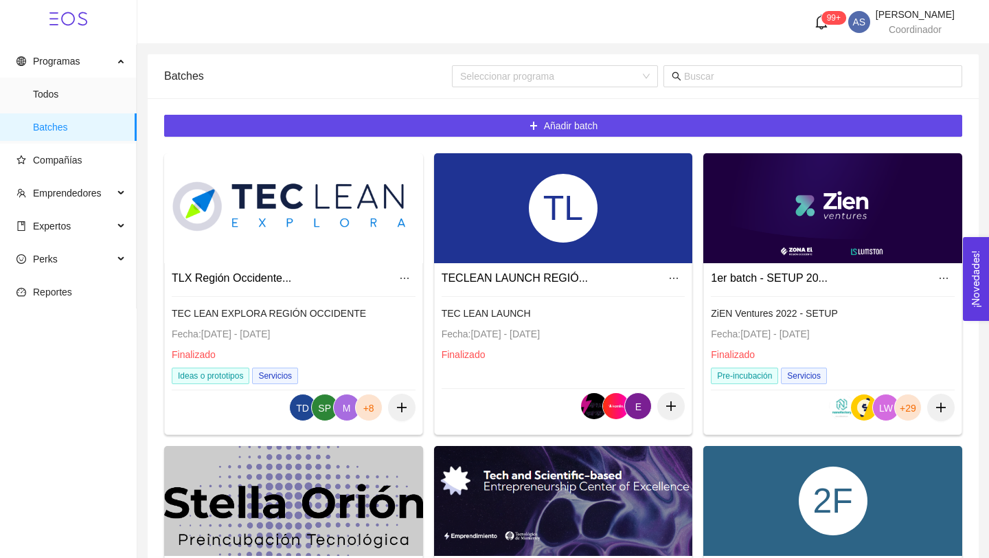
scroll to position [831, 0]
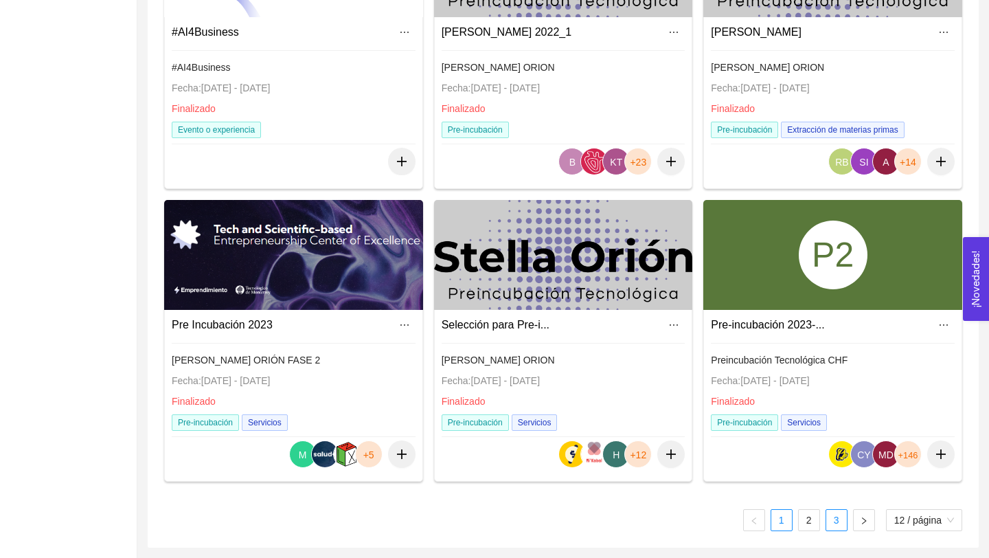
click at [837, 519] on link "3" at bounding box center [836, 520] width 21 height 21
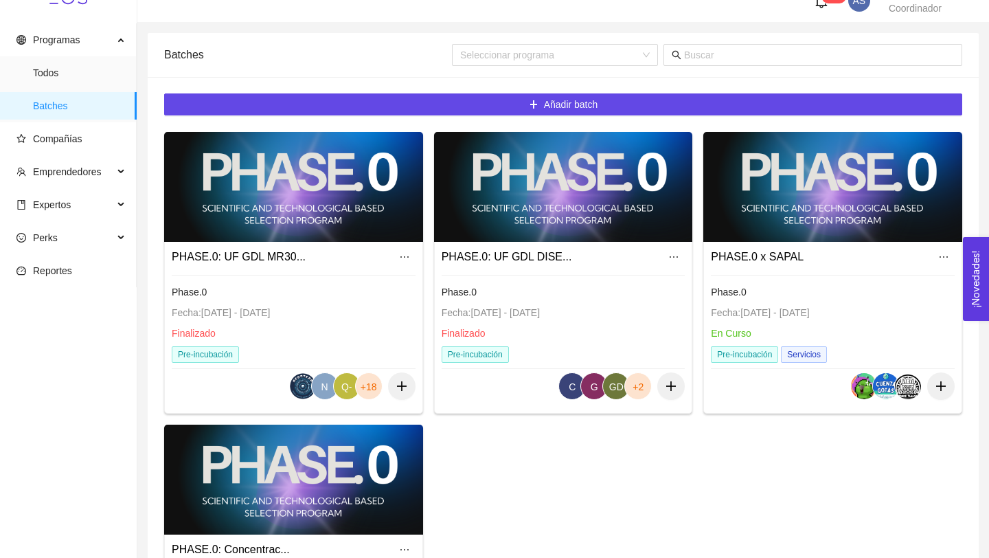
scroll to position [21, 0]
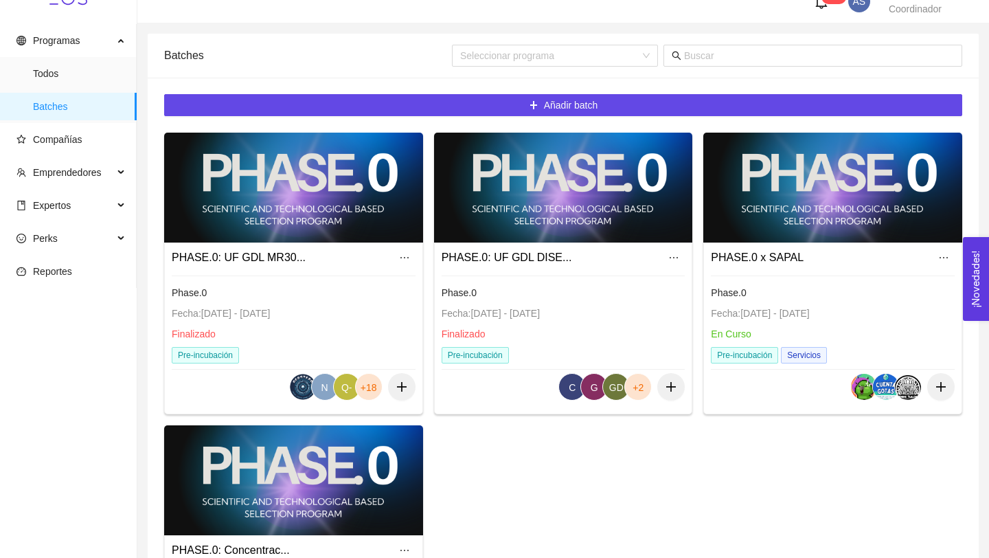
click at [548, 257] on link "PHASE.0: UF GDL DISE..." at bounding box center [507, 257] width 131 height 12
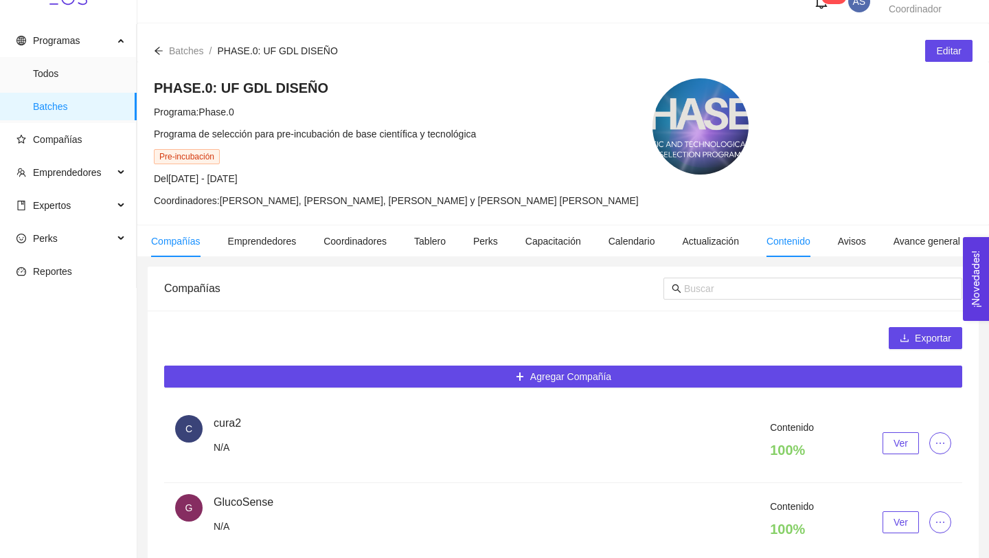
click at [788, 238] on span "Contenido" at bounding box center [789, 241] width 44 height 11
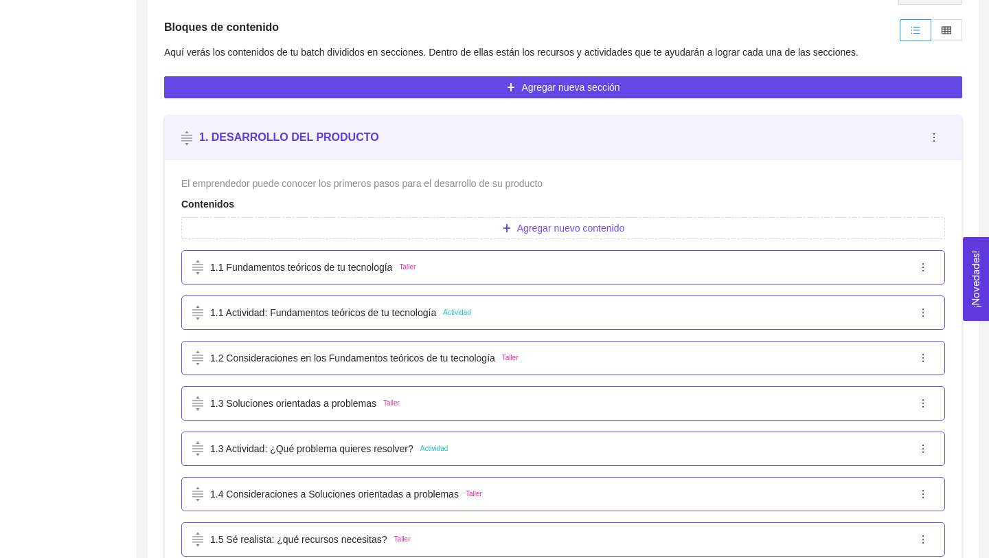
scroll to position [342, 0]
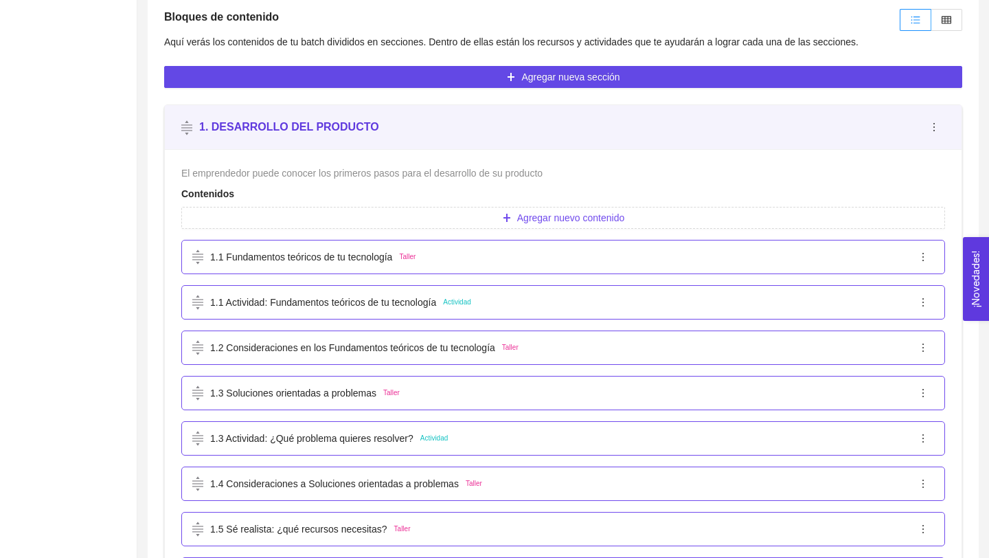
click at [433, 256] on div "1.1 Fundamentos teóricos de tu tecnología Taller" at bounding box center [552, 256] width 720 height 15
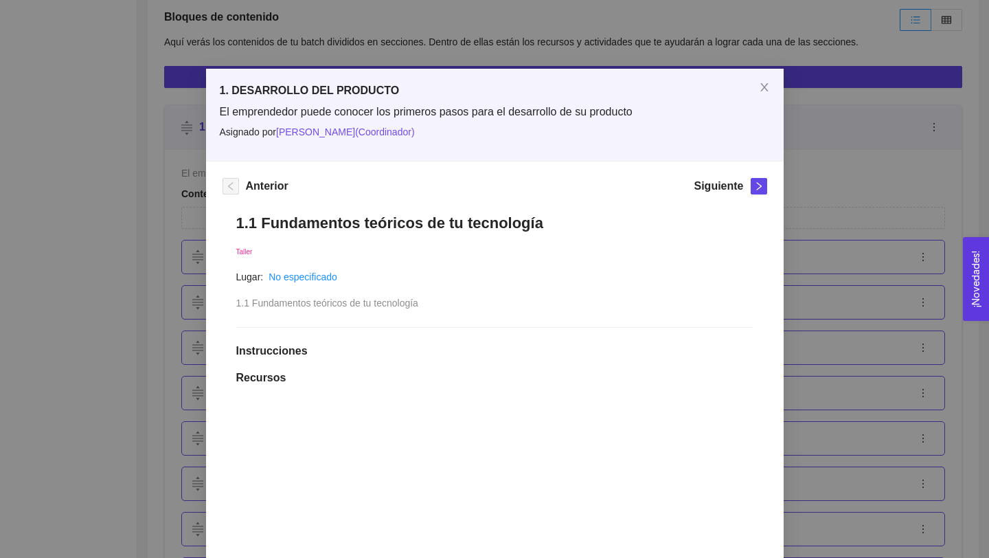
scroll to position [195, 0]
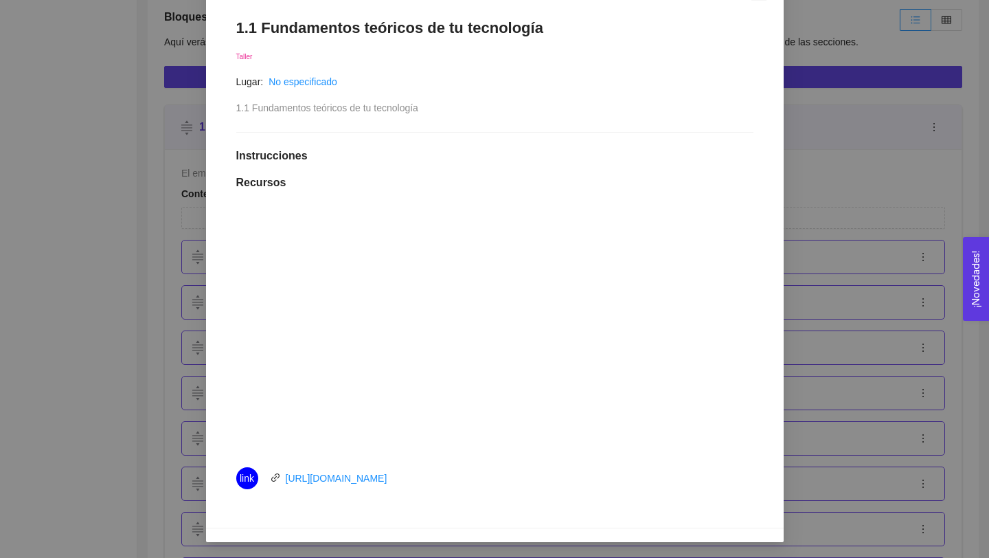
drag, startPoint x: 427, startPoint y: 483, endPoint x: 286, endPoint y: 484, distance: 140.1
click at [286, 484] on div "link [URL][DOMAIN_NAME]" at bounding box center [390, 478] width 309 height 22
